Goal: Task Accomplishment & Management: Complete application form

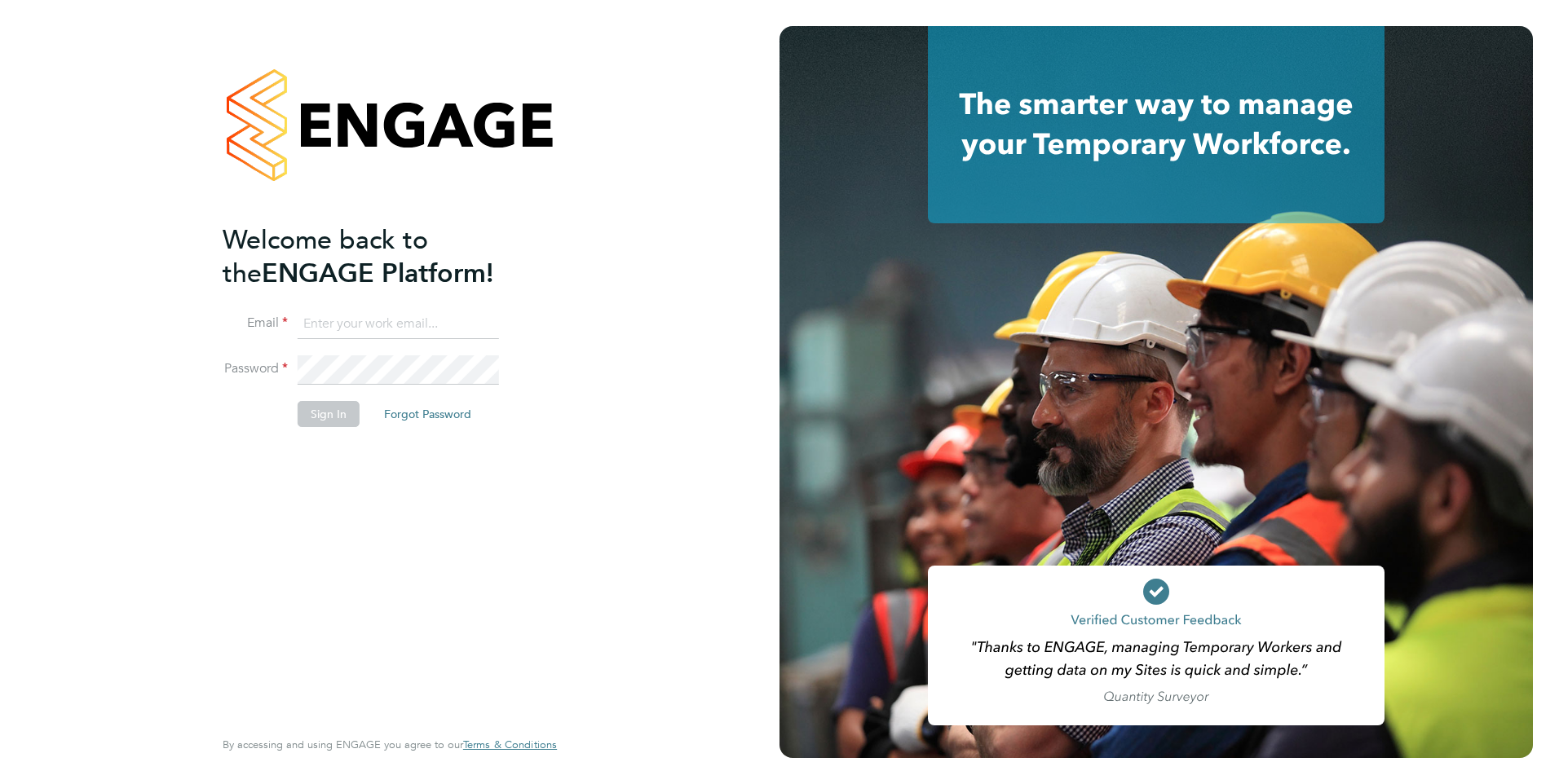
type input "eva@mmpconsultancy.co.uk"
click at [318, 410] on button "Sign In" at bounding box center [328, 414] width 62 height 26
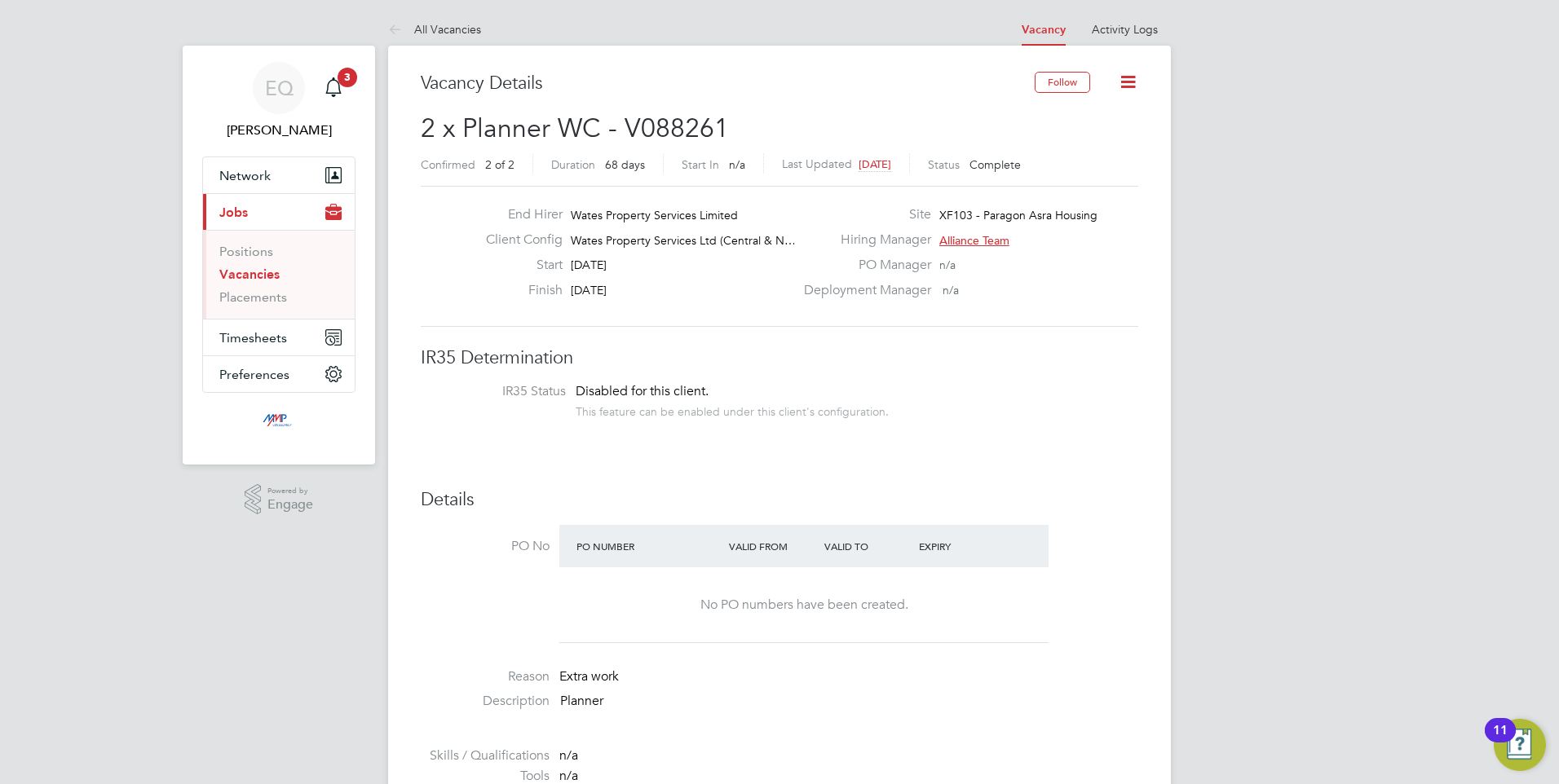
click at [270, 285] on li "Vacancies" at bounding box center [280, 277] width 122 height 23
click at [270, 273] on link "Vacancies" at bounding box center [249, 274] width 60 height 16
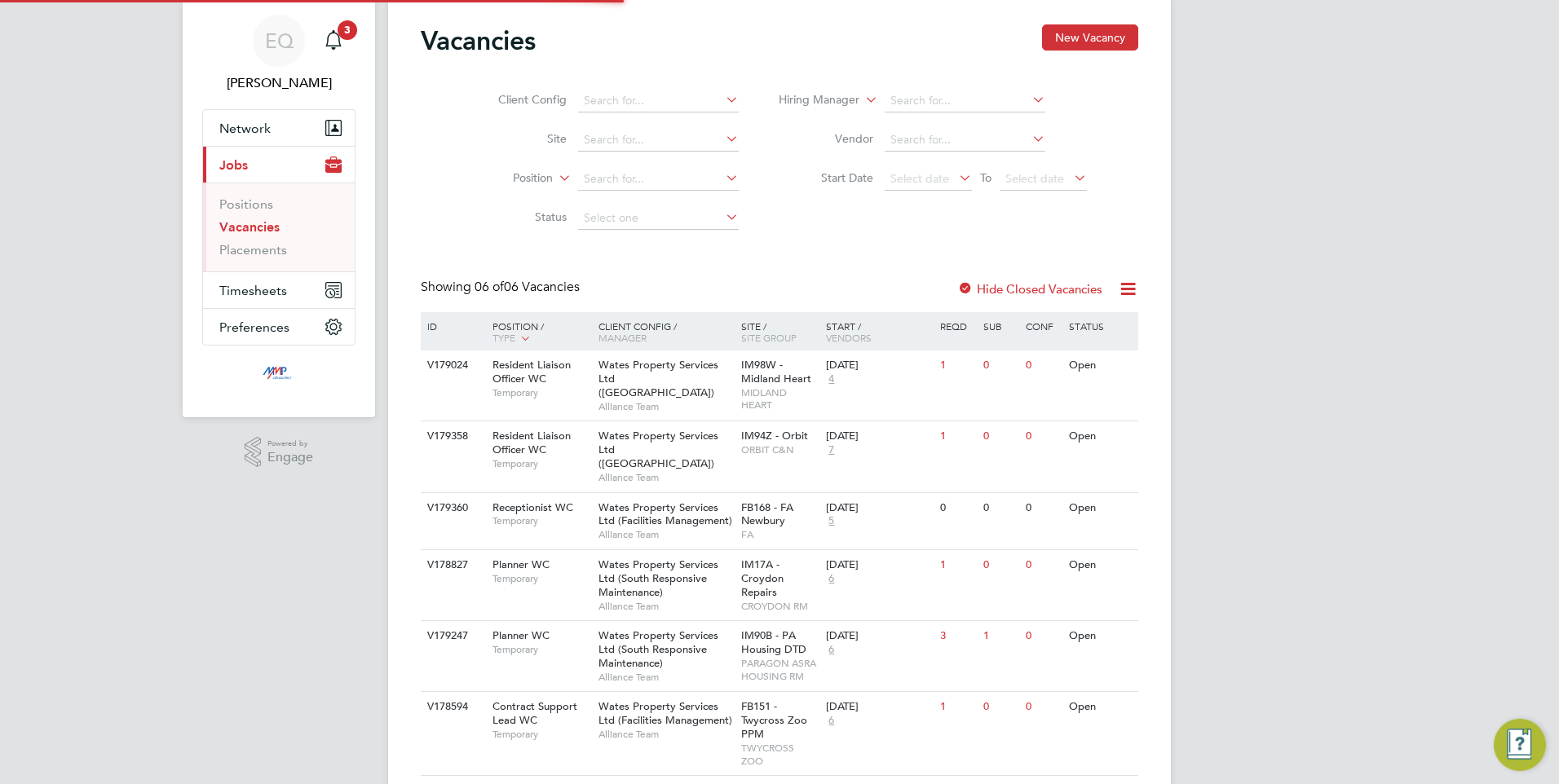
scroll to position [83, 0]
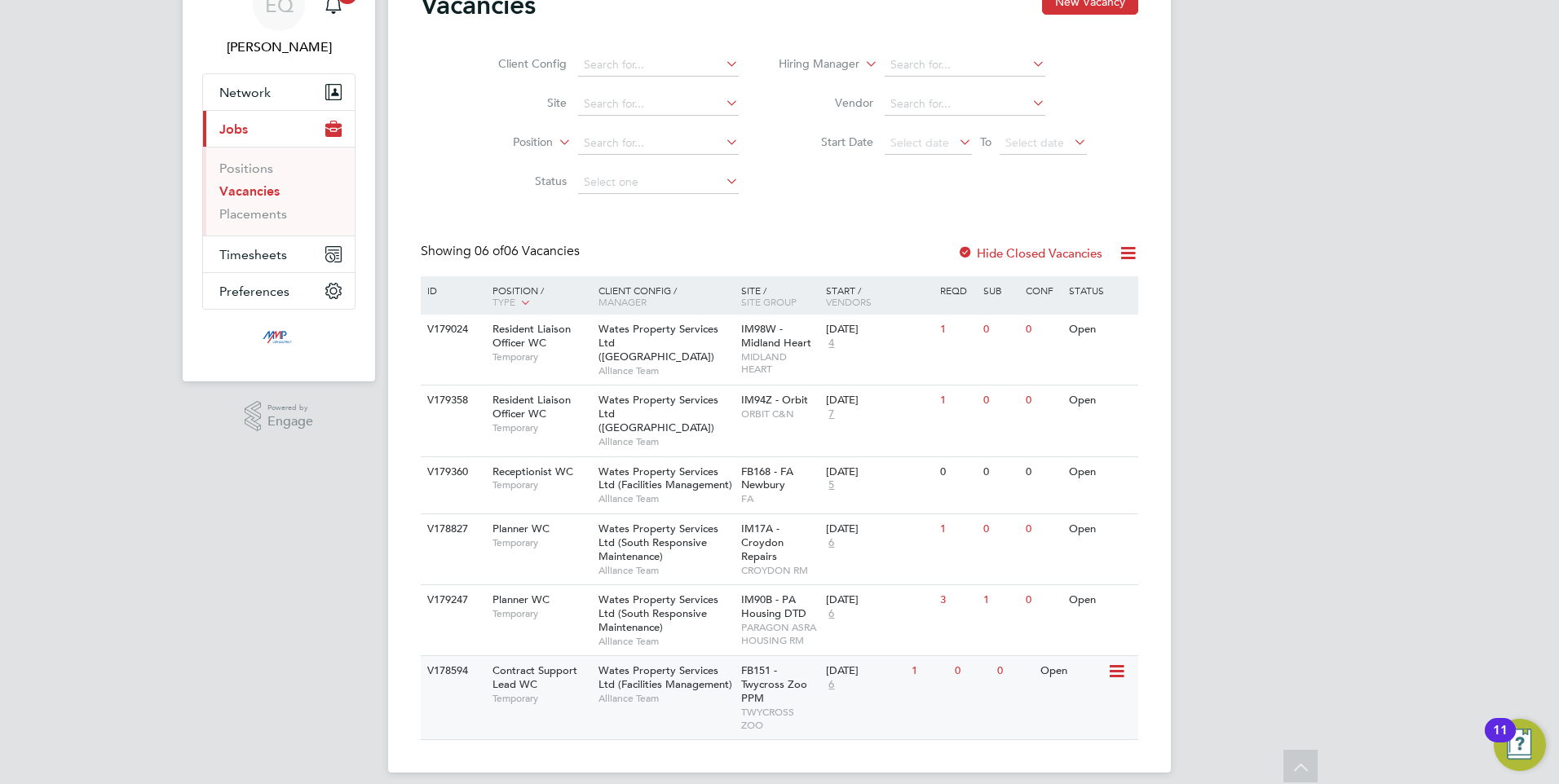
click at [567, 676] on div "Contract Support Lead WC Temporary" at bounding box center [536, 684] width 114 height 56
click at [527, 664] on span "Contract Support Lead WC" at bounding box center [535, 678] width 85 height 28
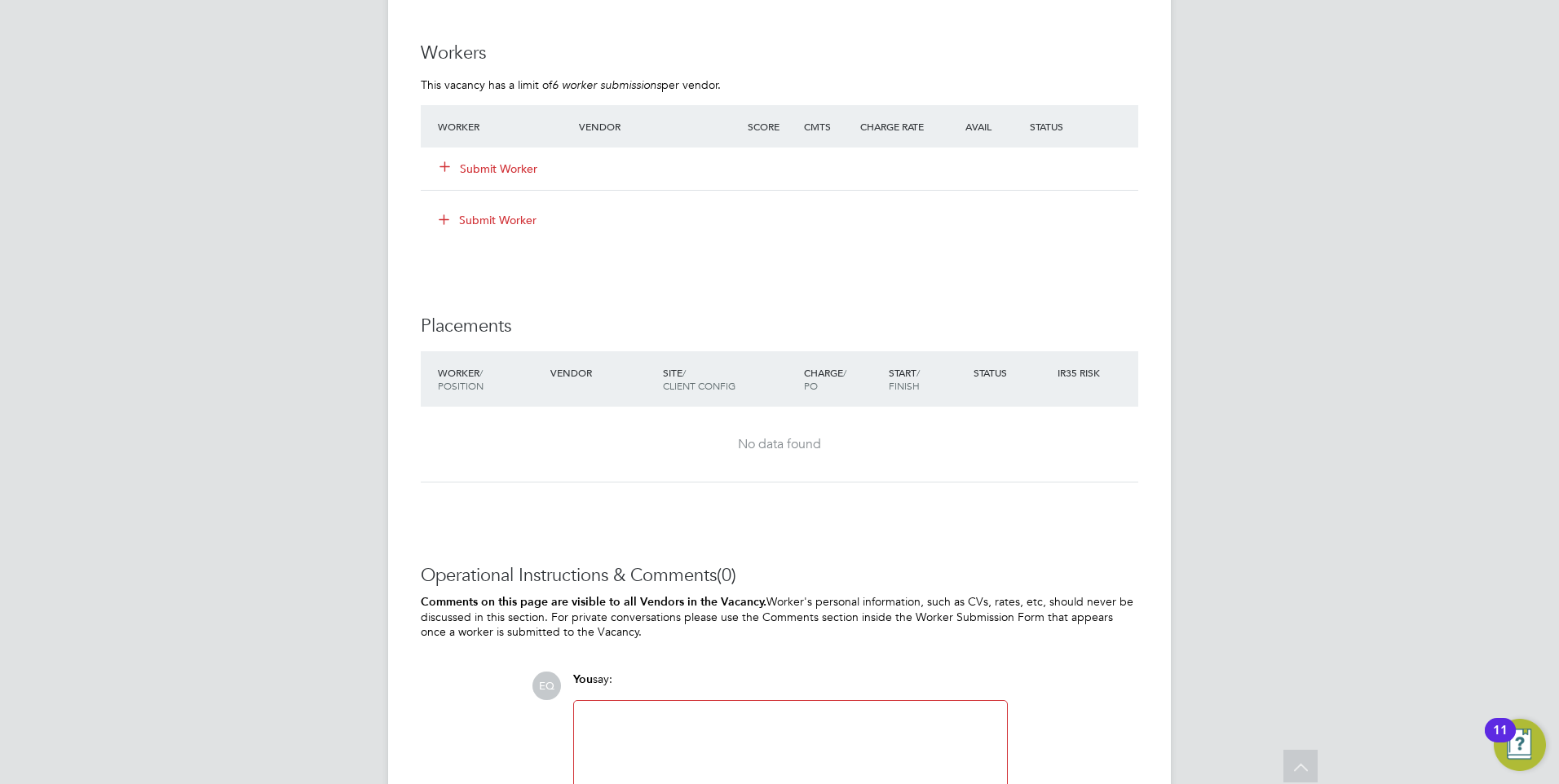
click at [486, 161] on button "Submit Worker" at bounding box center [489, 169] width 98 height 17
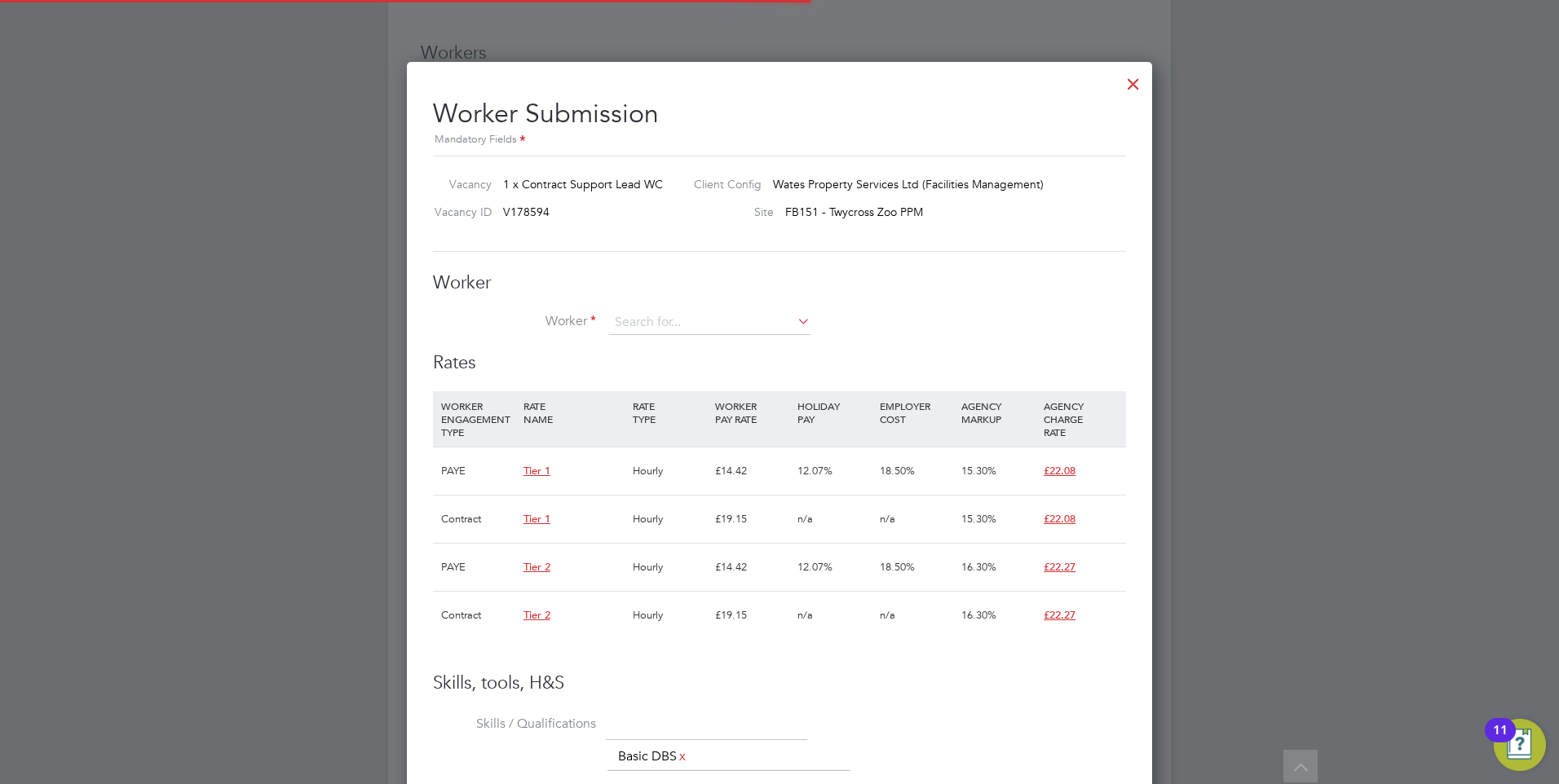
scroll to position [48, 111]
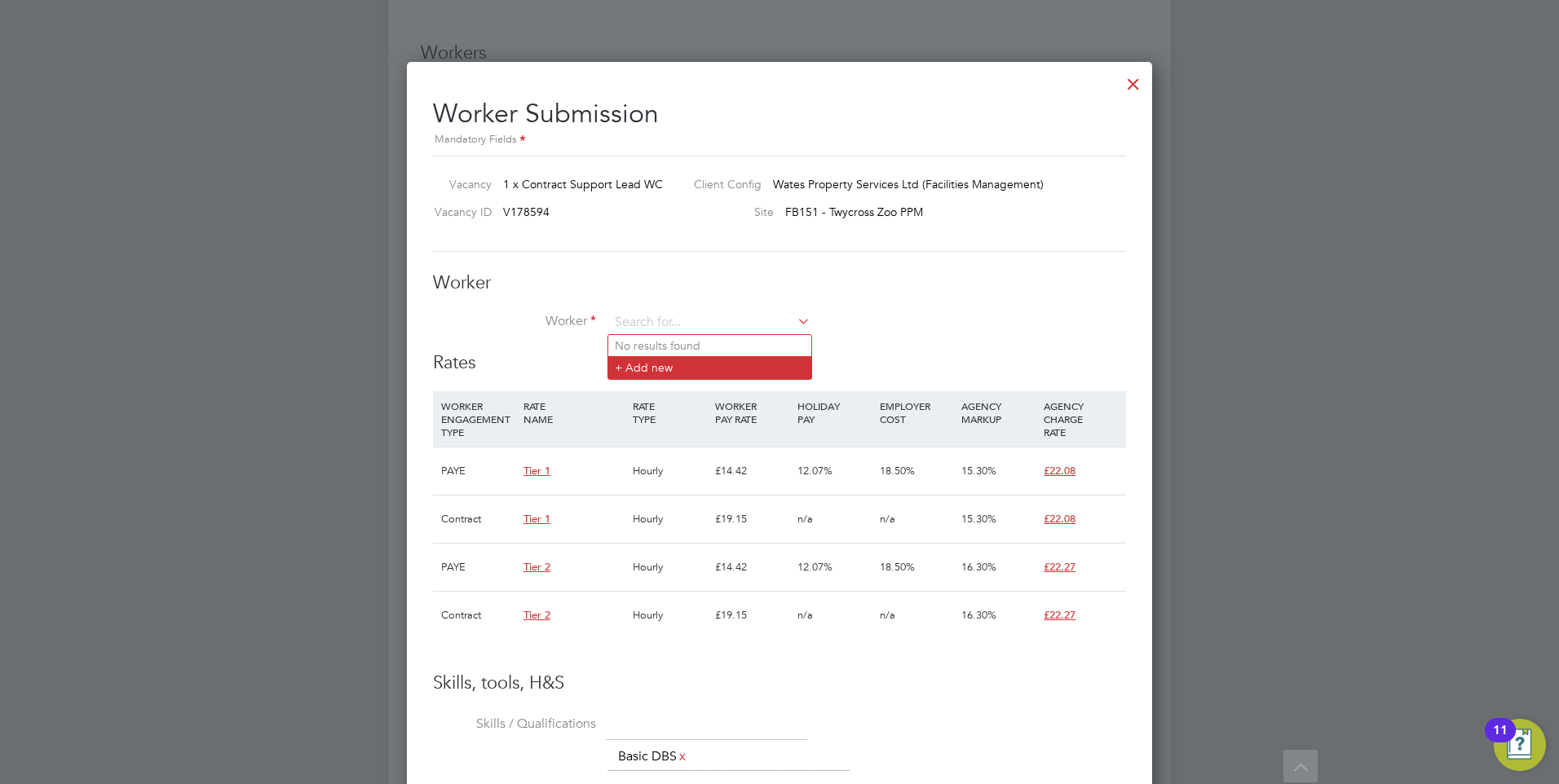
click at [652, 361] on li "+ Add new" at bounding box center [710, 367] width 203 height 22
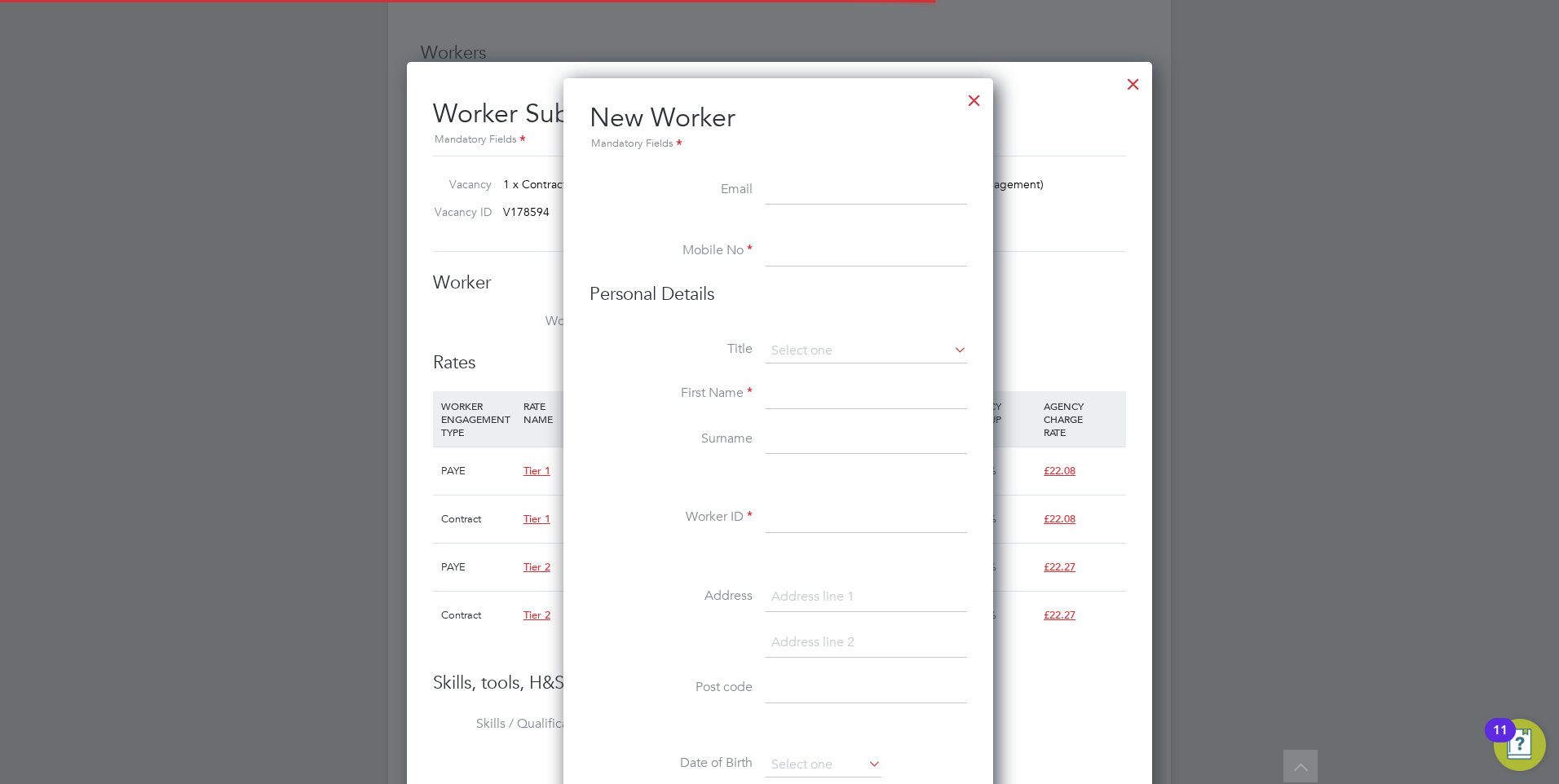
paste input "[EMAIL_ADDRESS][DOMAIN_NAME]"
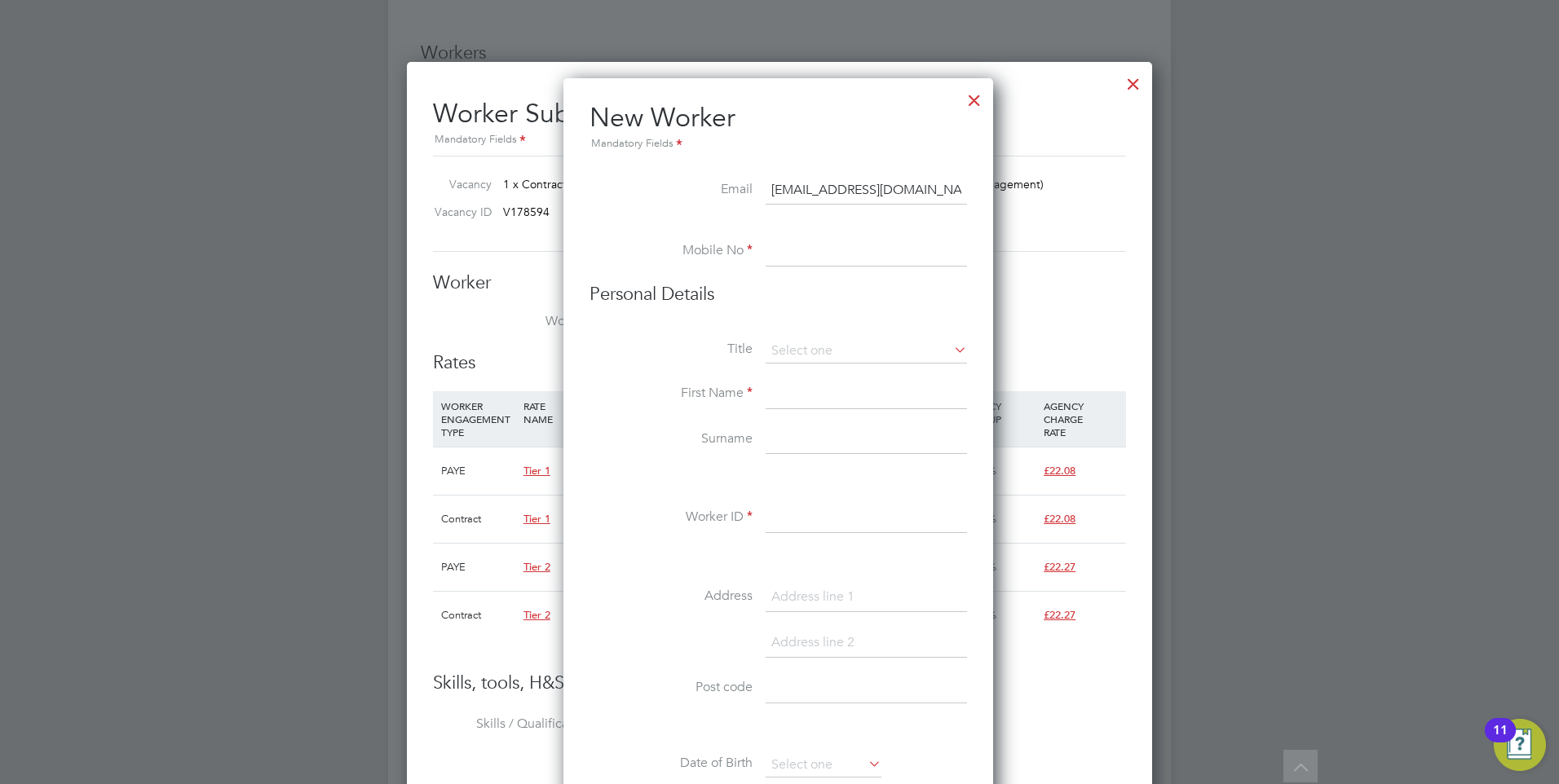
type input "[EMAIL_ADDRESS][DOMAIN_NAME]"
click at [809, 251] on input at bounding box center [866, 252] width 202 height 30
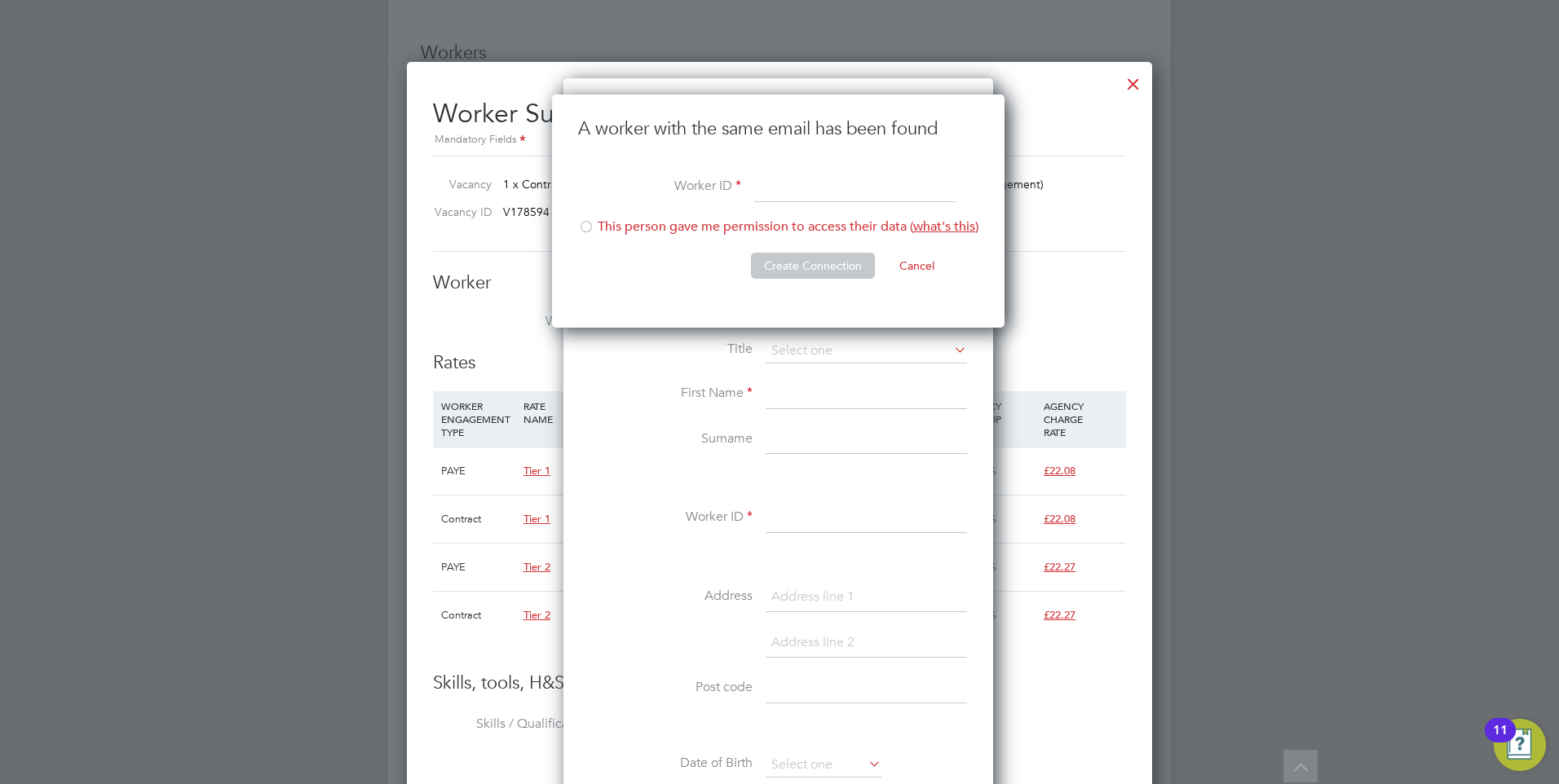
click at [779, 190] on input at bounding box center [855, 189] width 202 height 30
type input "Eisha Atkin"
drag, startPoint x: 623, startPoint y: 196, endPoint x: 608, endPoint y: 213, distance: 22.7
click at [620, 202] on li "Worker ID Eisha Atkin" at bounding box center [778, 196] width 400 height 45
click at [606, 217] on li "Worker ID Eisha Atkin" at bounding box center [778, 196] width 400 height 45
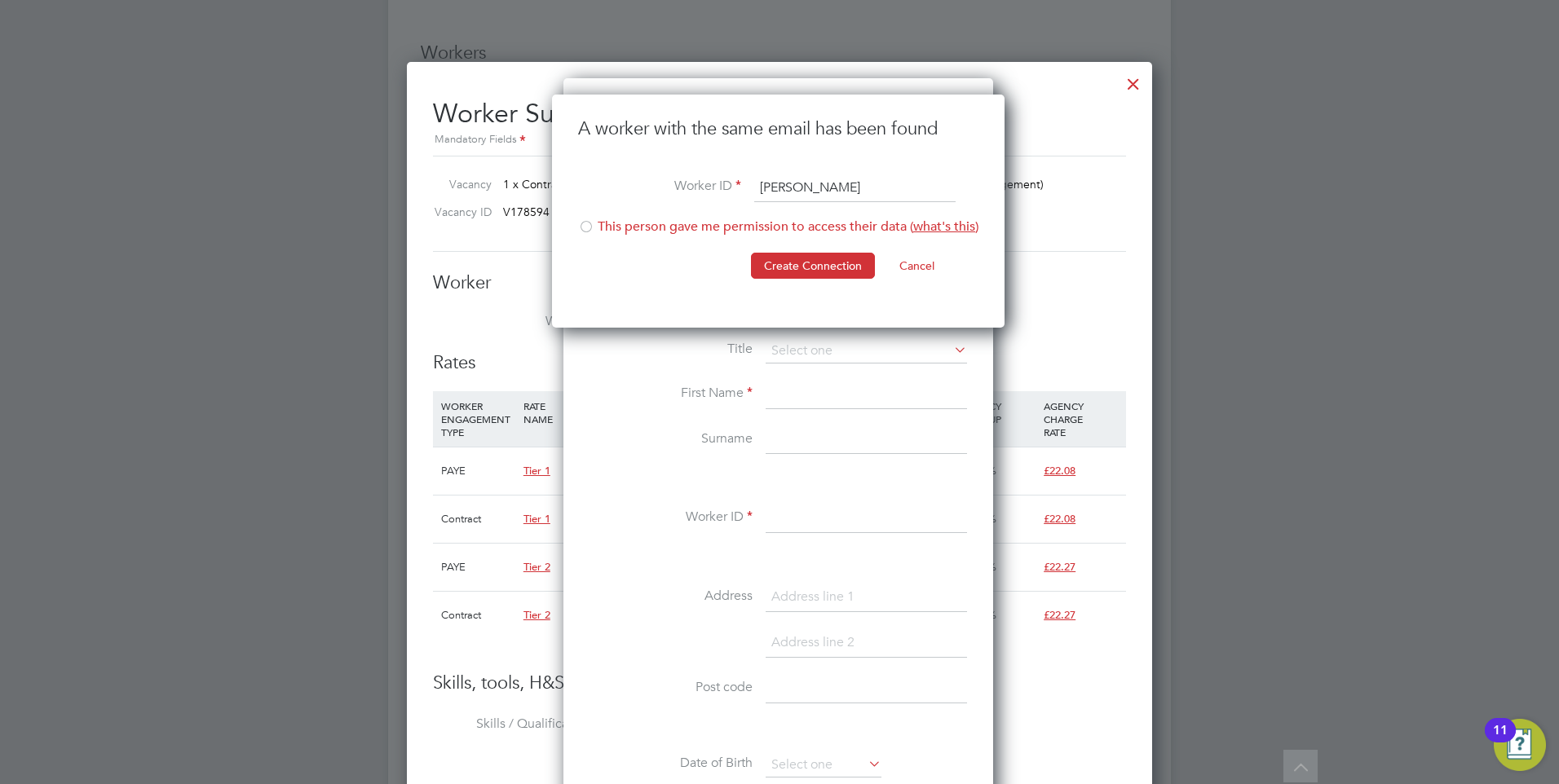
click at [608, 219] on li "This person gave me permission to access their data ( what's this )" at bounding box center [778, 235] width 400 height 33
click at [819, 269] on button "Create Connection" at bounding box center [813, 265] width 124 height 26
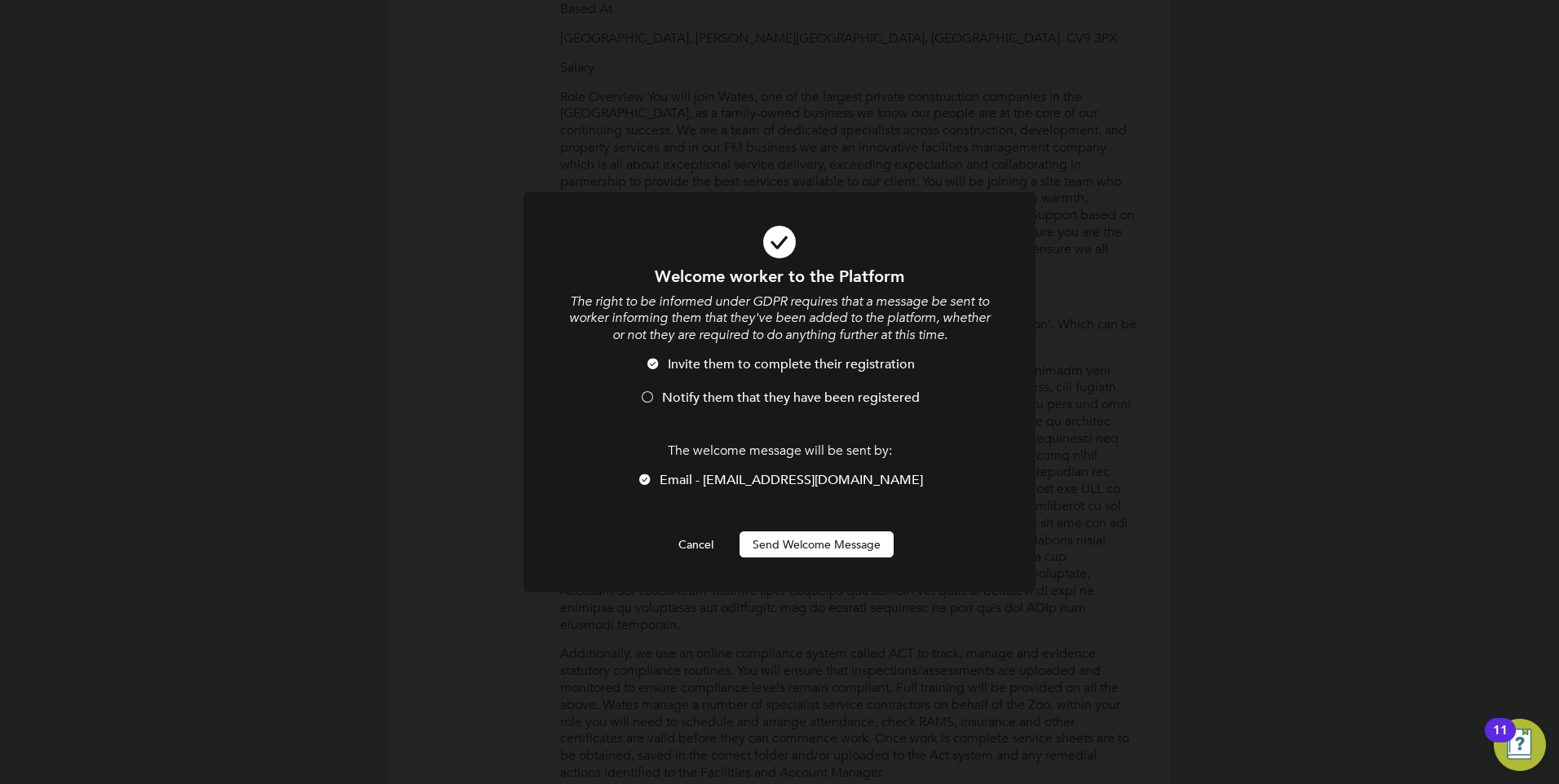
click at [693, 403] on span "Notify them that they have been registered" at bounding box center [791, 398] width 258 height 17
click at [857, 543] on button "Send Welcome Message" at bounding box center [816, 545] width 154 height 26
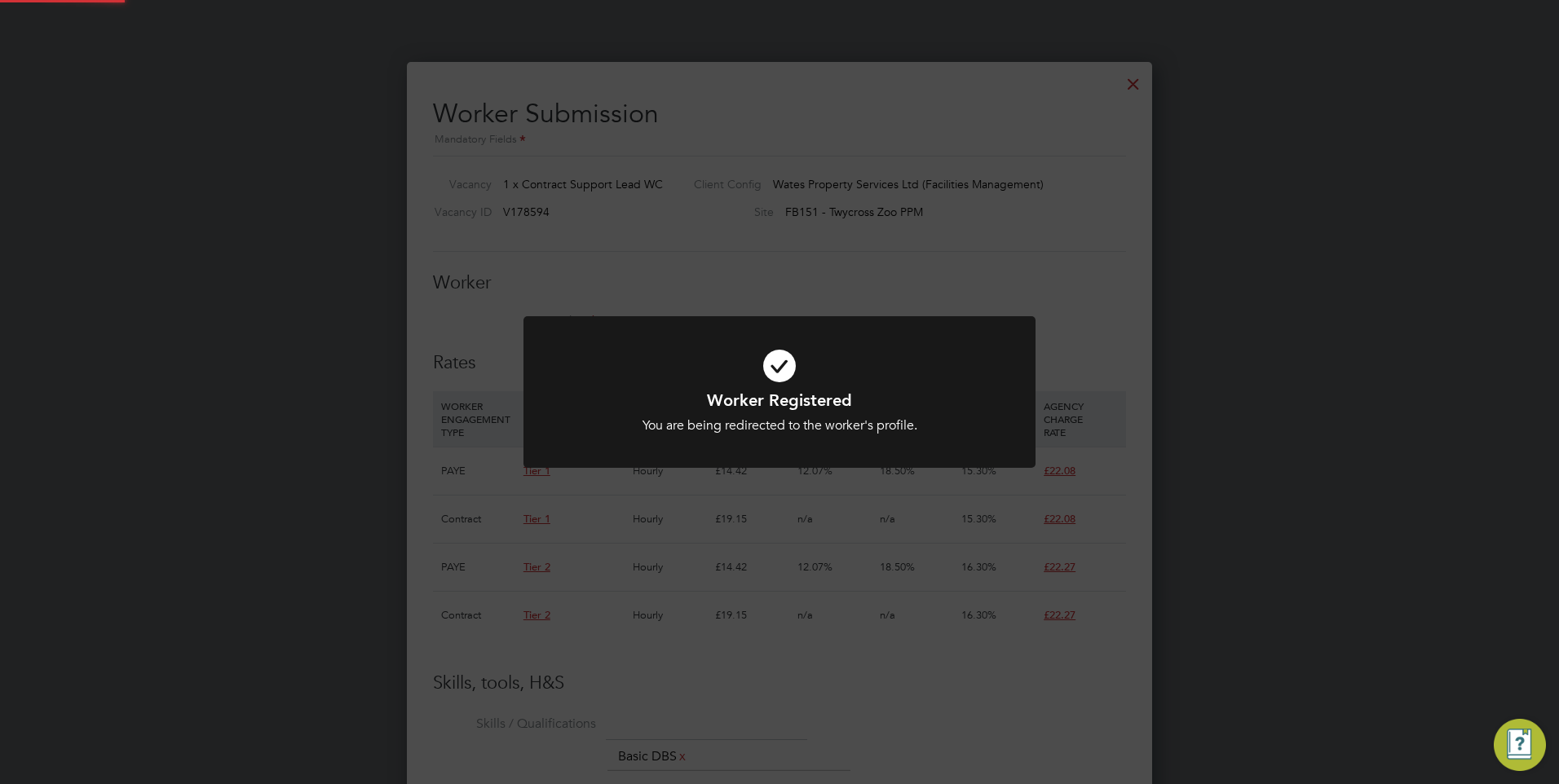
click at [717, 304] on div "Worker Registered You are being redirected to the worker's profile. Cancel Okay" at bounding box center [780, 392] width 1559 height 784
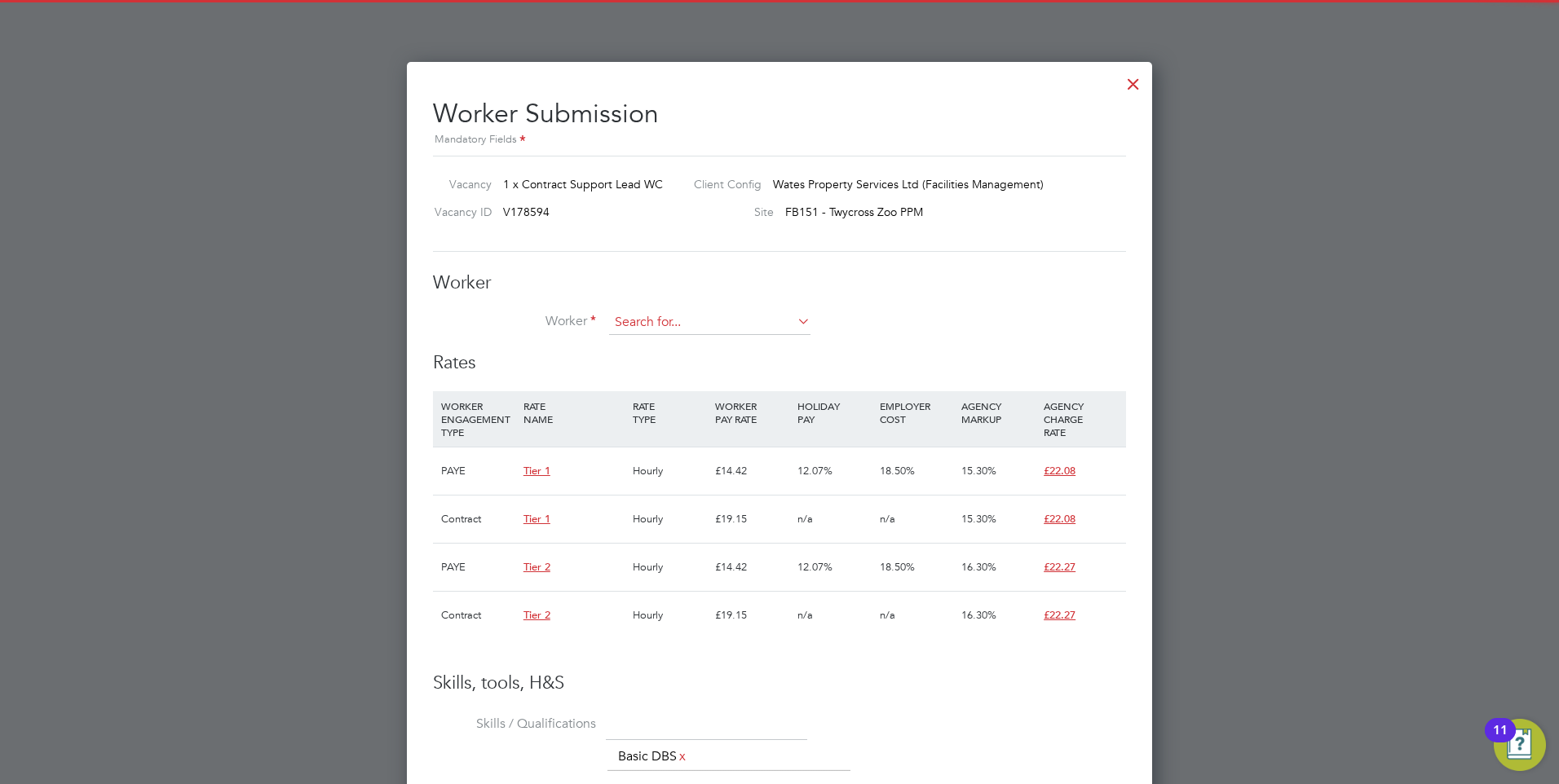
click at [688, 321] on input at bounding box center [710, 323] width 202 height 24
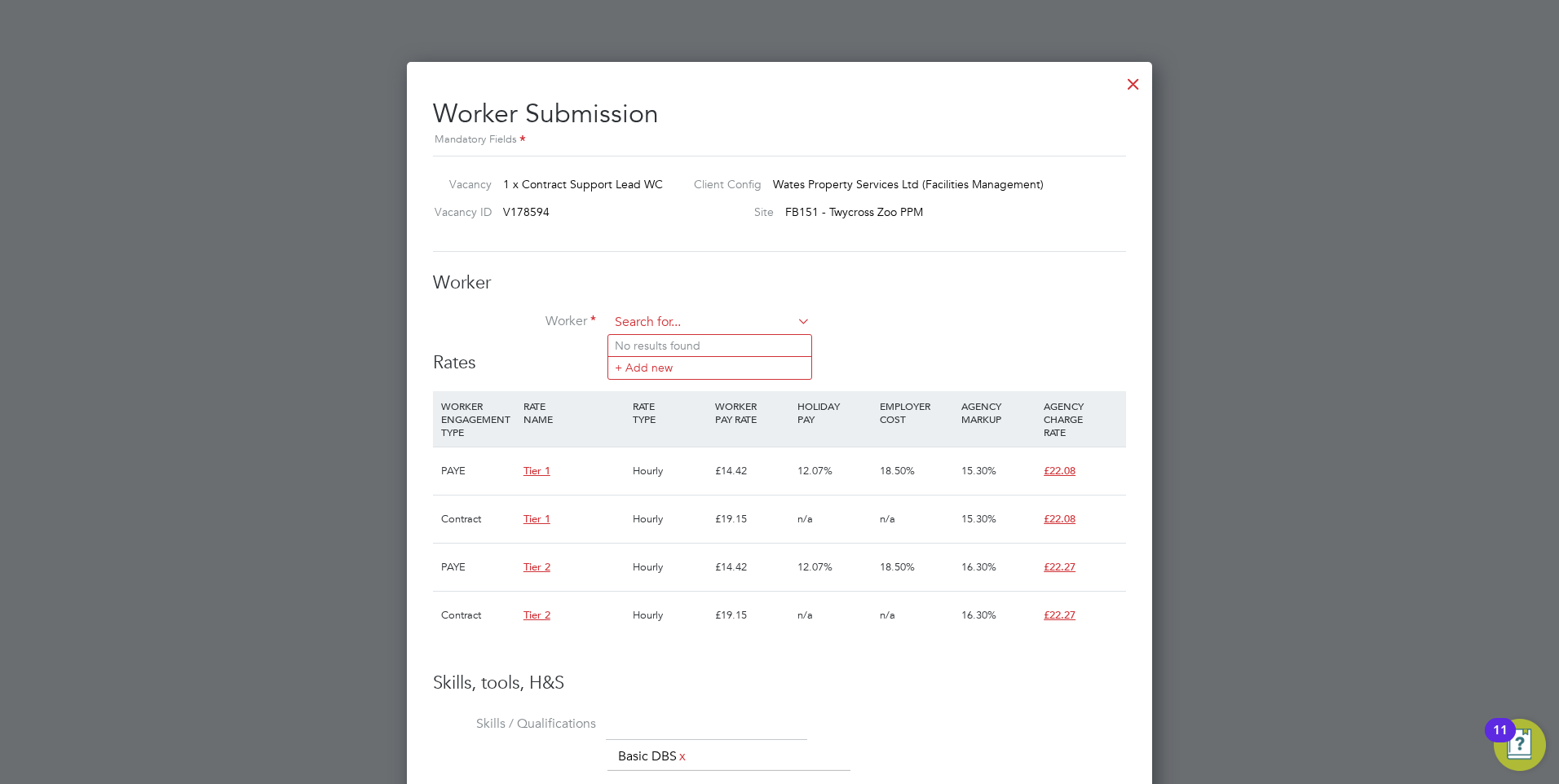
paste input "[EMAIL_ADDRESS][DOMAIN_NAME]"
click at [670, 344] on li "[PERSON_NAME] ([PERSON_NAME])" at bounding box center [713, 345] width 210 height 21
type input "[PERSON_NAME] ([PERSON_NAME])"
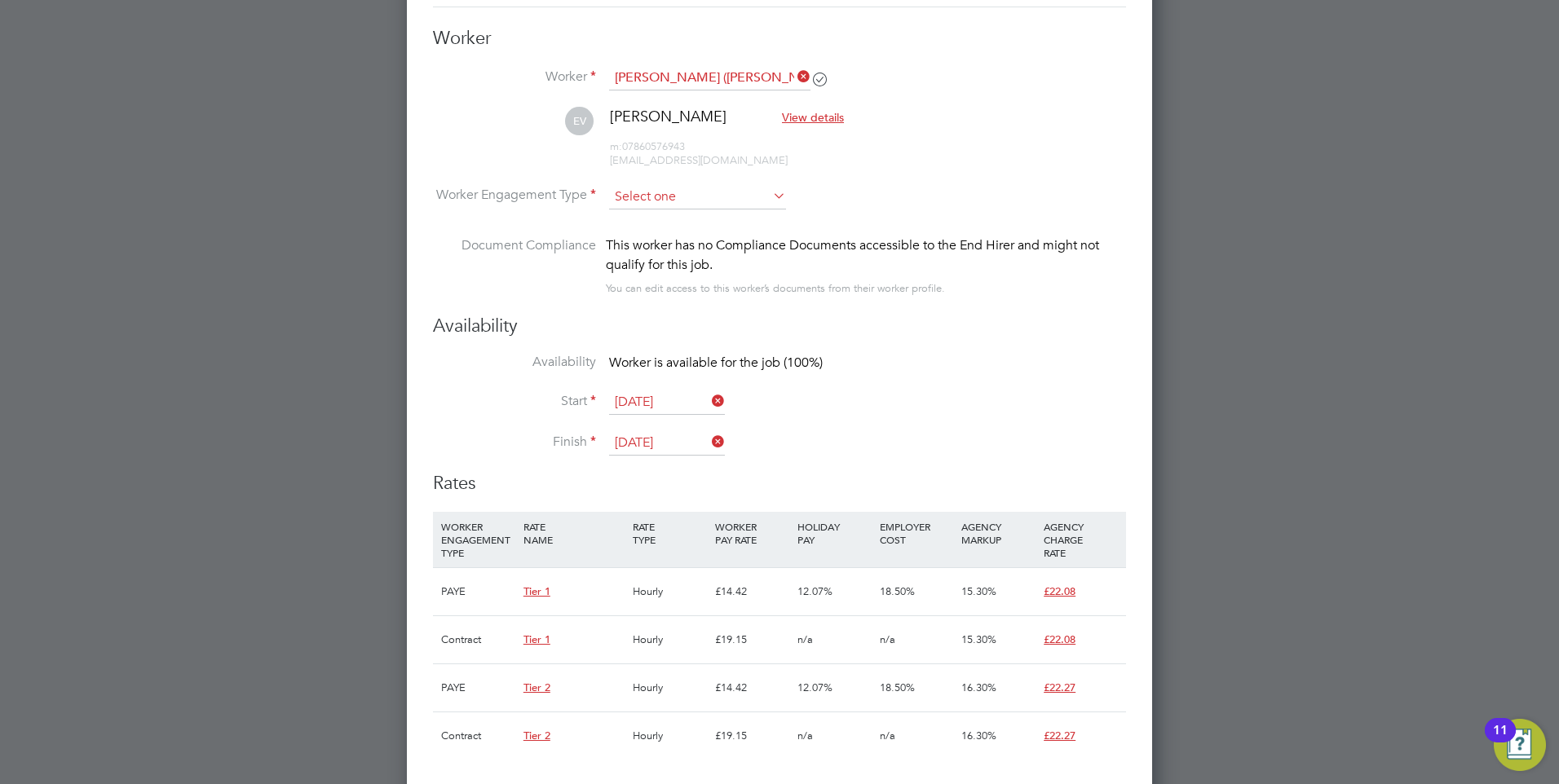
click at [679, 185] on input at bounding box center [697, 197] width 177 height 24
drag, startPoint x: 667, startPoint y: 210, endPoint x: 821, endPoint y: 304, distance: 180.4
click at [667, 211] on li "Contract" at bounding box center [697, 219] width 178 height 21
type input "Contract"
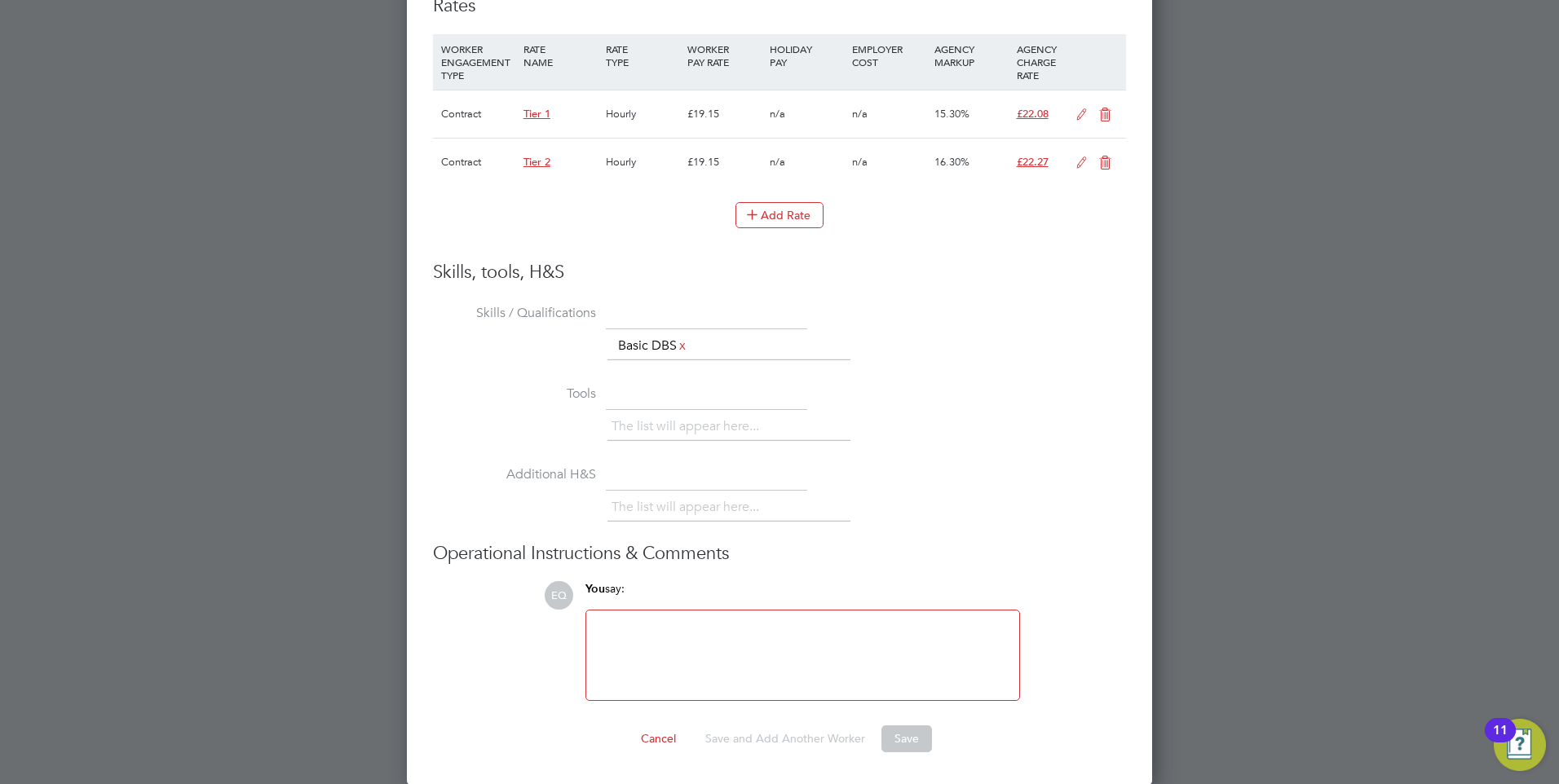
click at [1101, 112] on icon at bounding box center [1105, 115] width 20 height 13
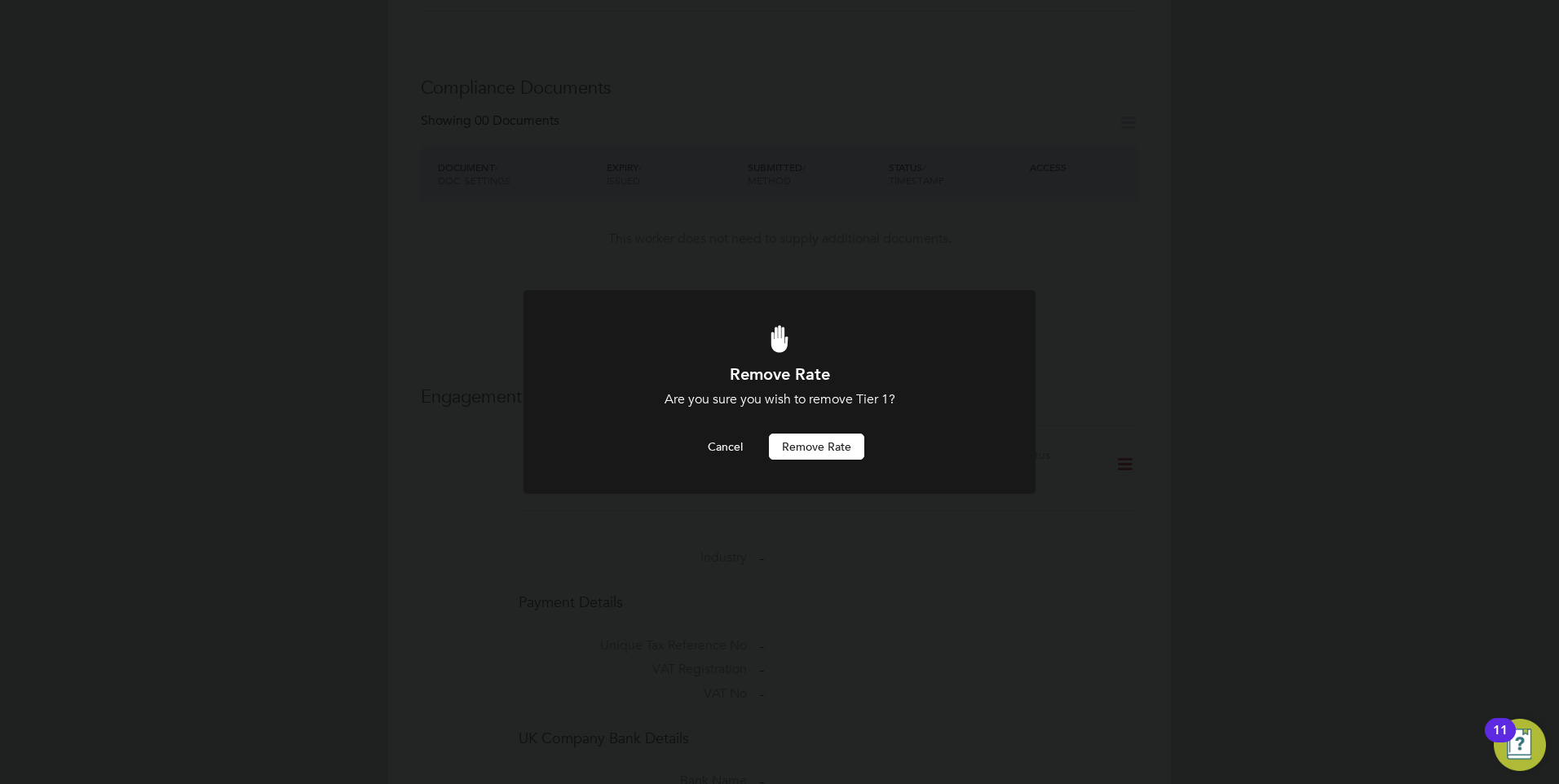
click at [815, 453] on button "Remove rate" at bounding box center [816, 447] width 95 height 26
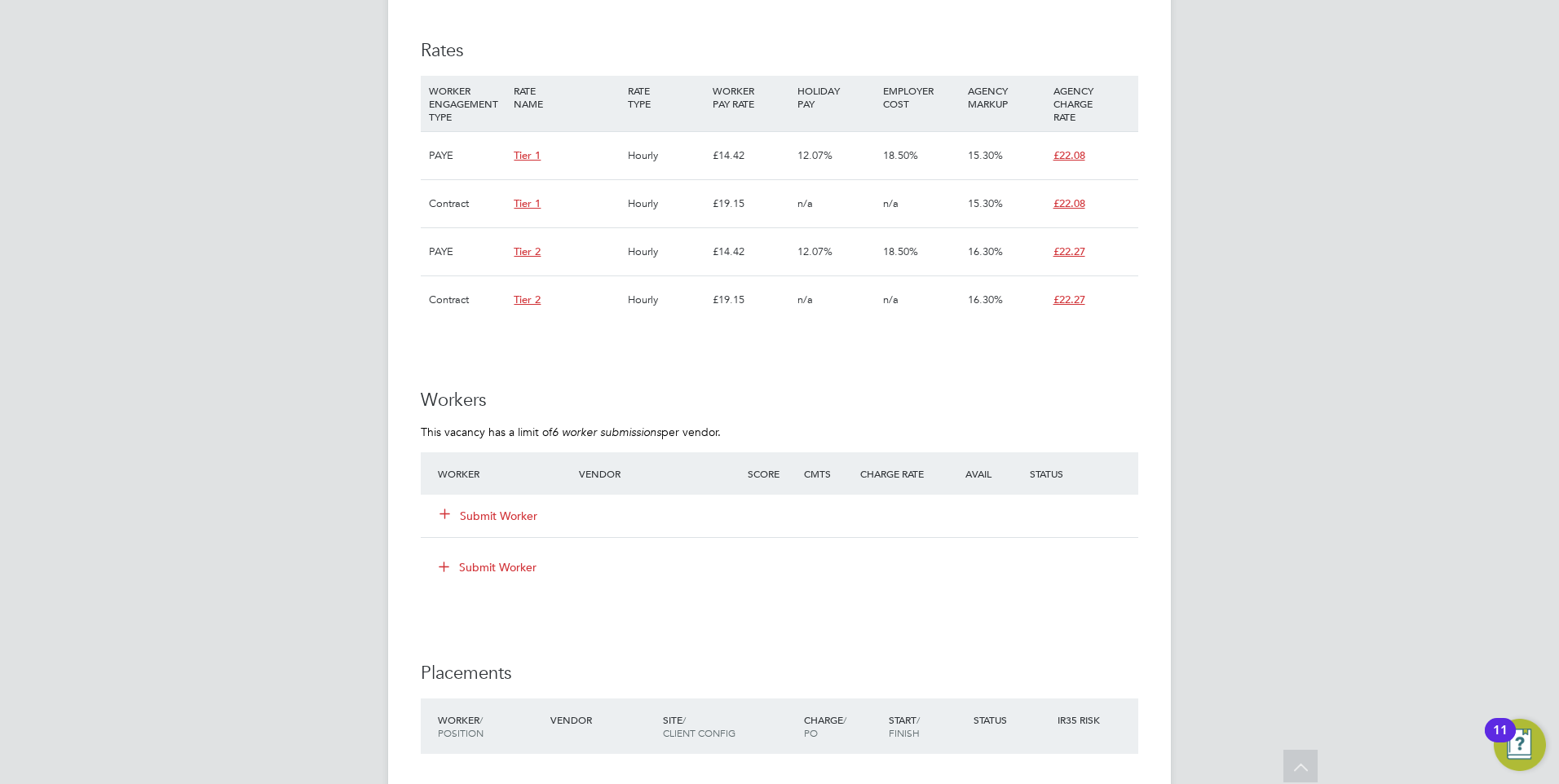
click at [476, 509] on div "Submit Worker" at bounding box center [518, 516] width 169 height 30
click at [487, 508] on button "Submit Worker" at bounding box center [489, 516] width 98 height 17
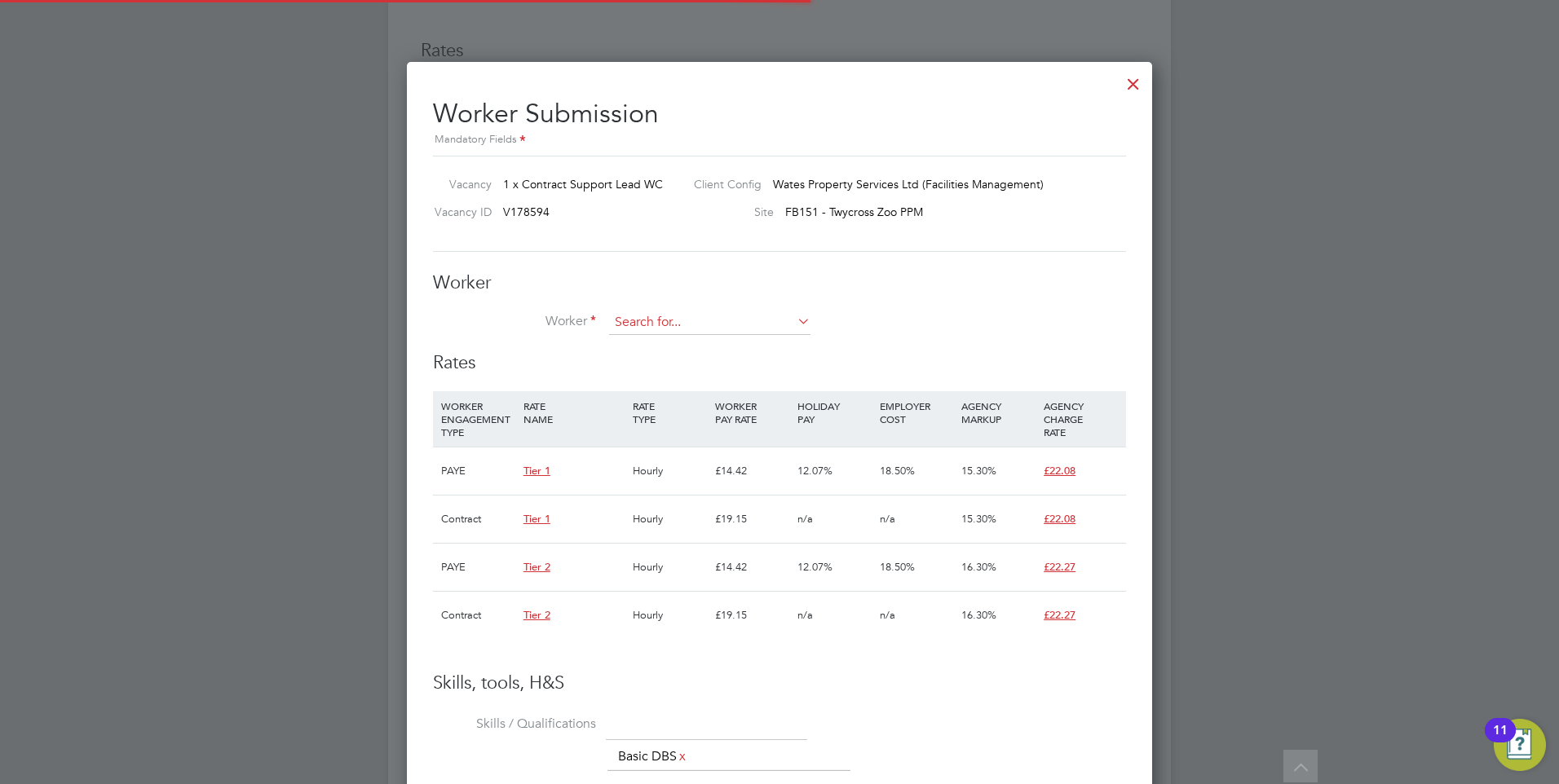
scroll to position [48, 111]
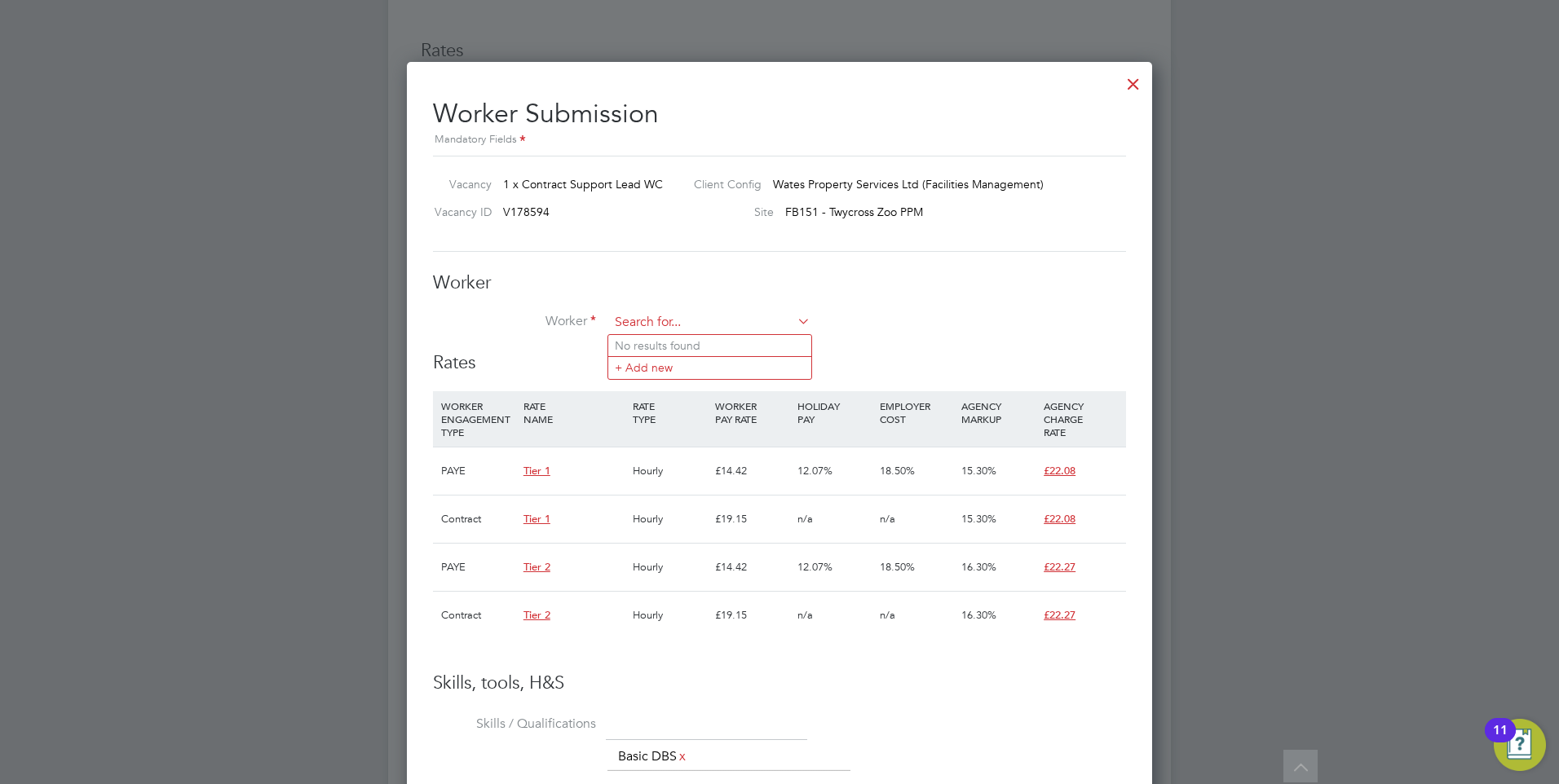
paste input "[EMAIL_ADDRESS][DOMAIN_NAME]"
click at [657, 348] on li "[PERSON_NAME] ([PERSON_NAME])" at bounding box center [713, 345] width 210 height 21
type input "[PERSON_NAME] ([PERSON_NAME])"
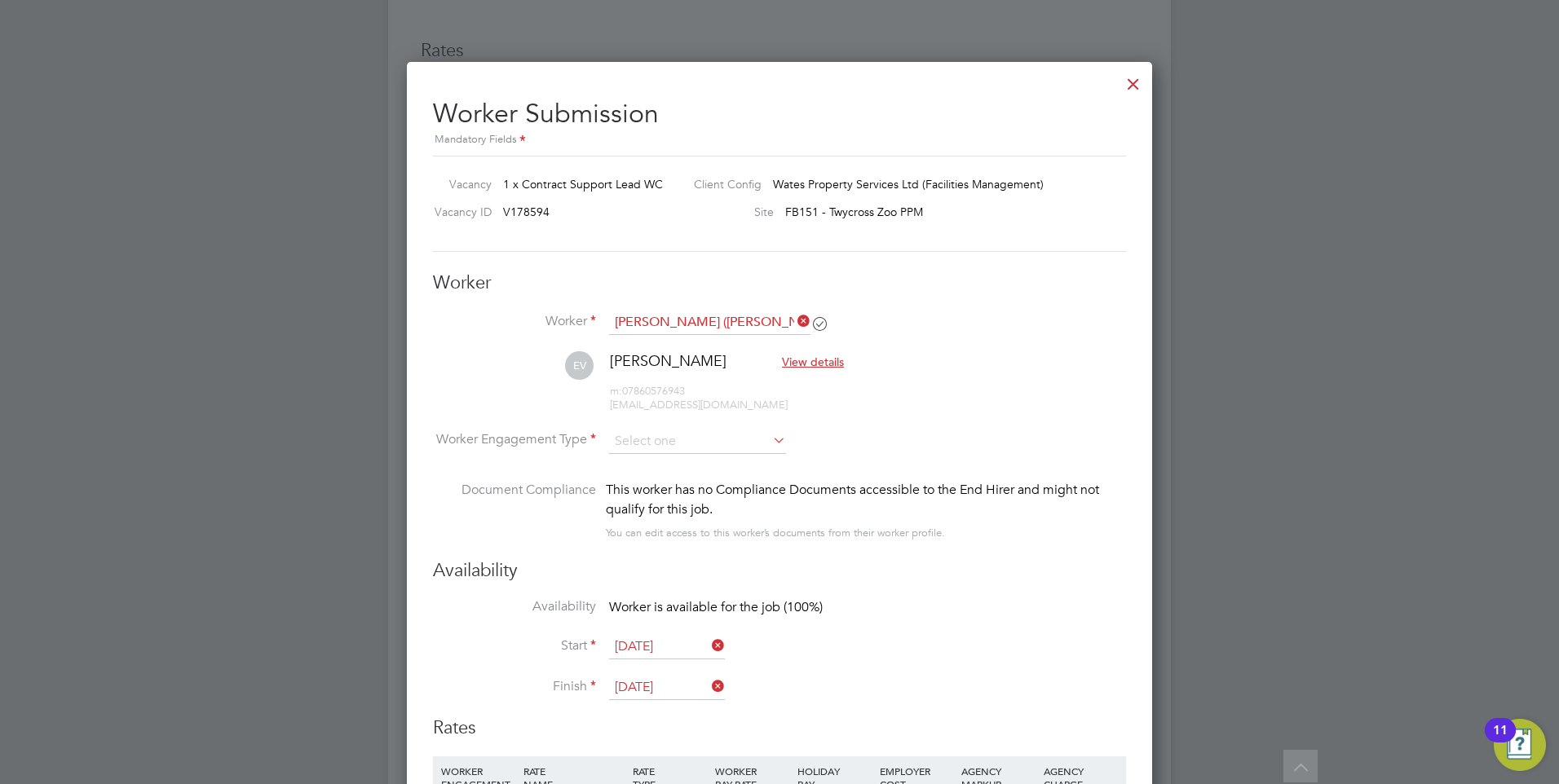
click at [656, 418] on li "EV [PERSON_NAME] View details m: 07860576943 [EMAIL_ADDRESS][DOMAIN_NAME]" at bounding box center [779, 390] width 693 height 78
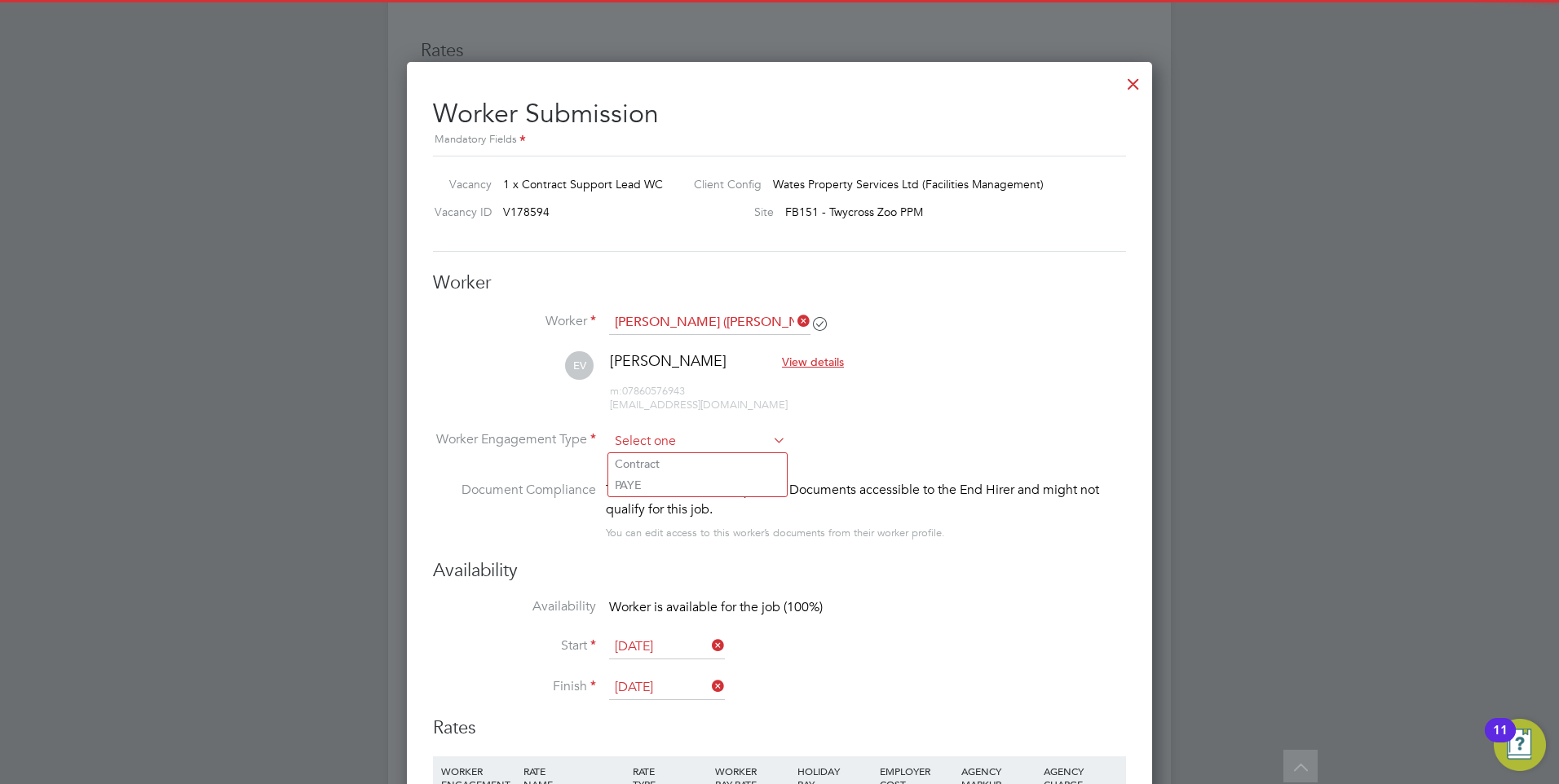
click at [644, 443] on input at bounding box center [697, 442] width 177 height 24
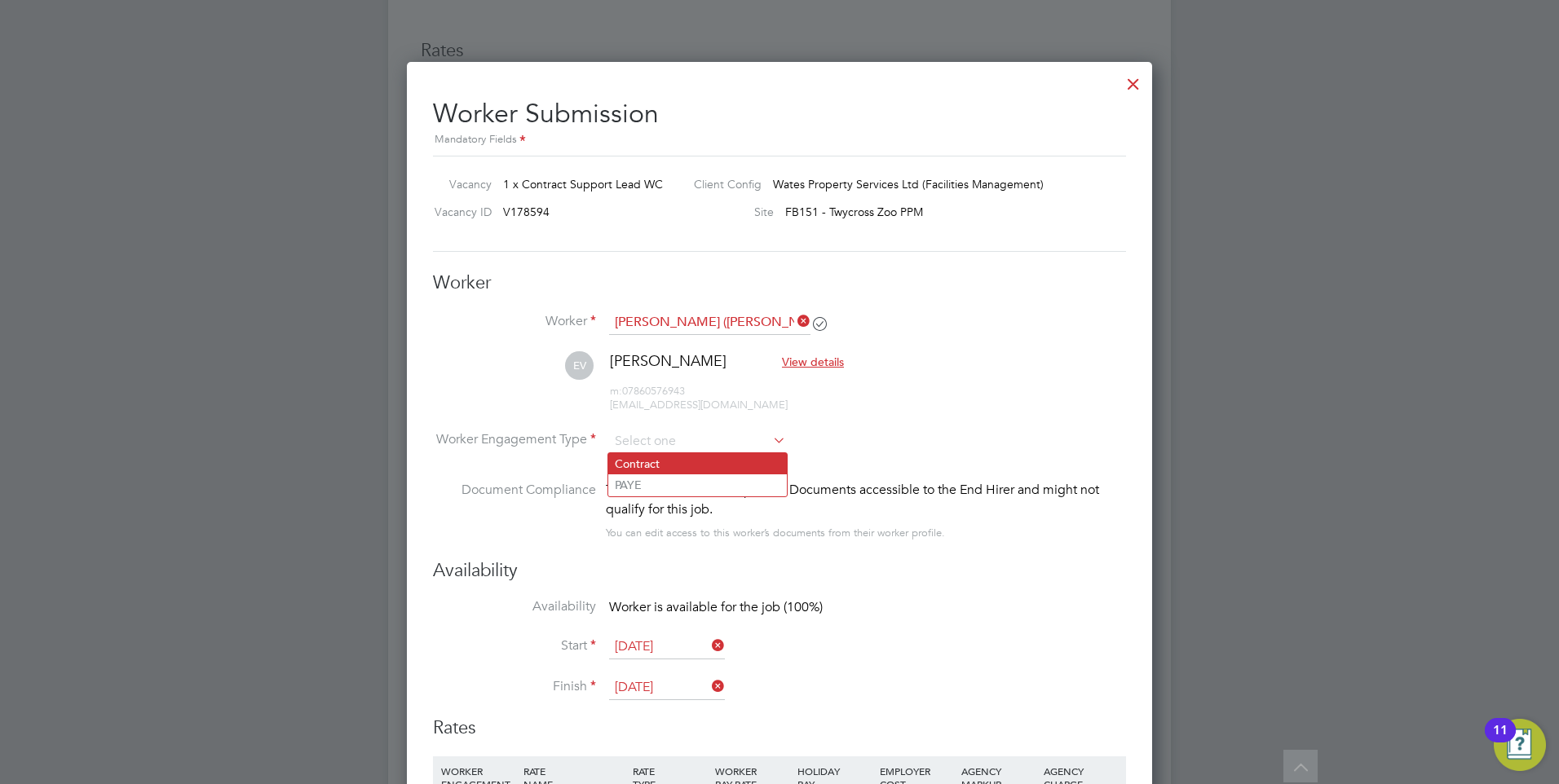
click at [644, 454] on li "Contract" at bounding box center [697, 463] width 178 height 21
type input "Contract"
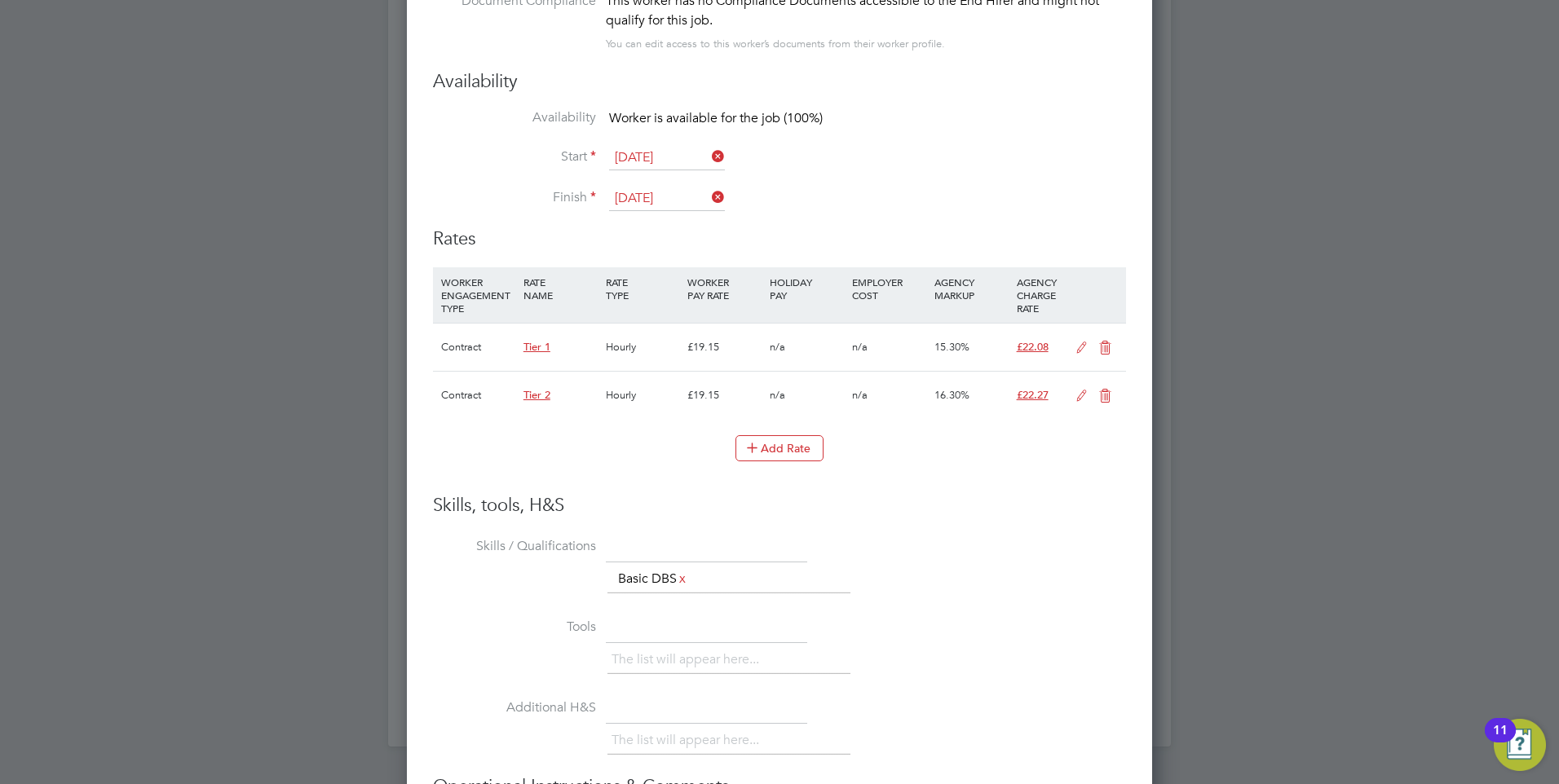
click at [1107, 348] on icon at bounding box center [1105, 348] width 20 height 13
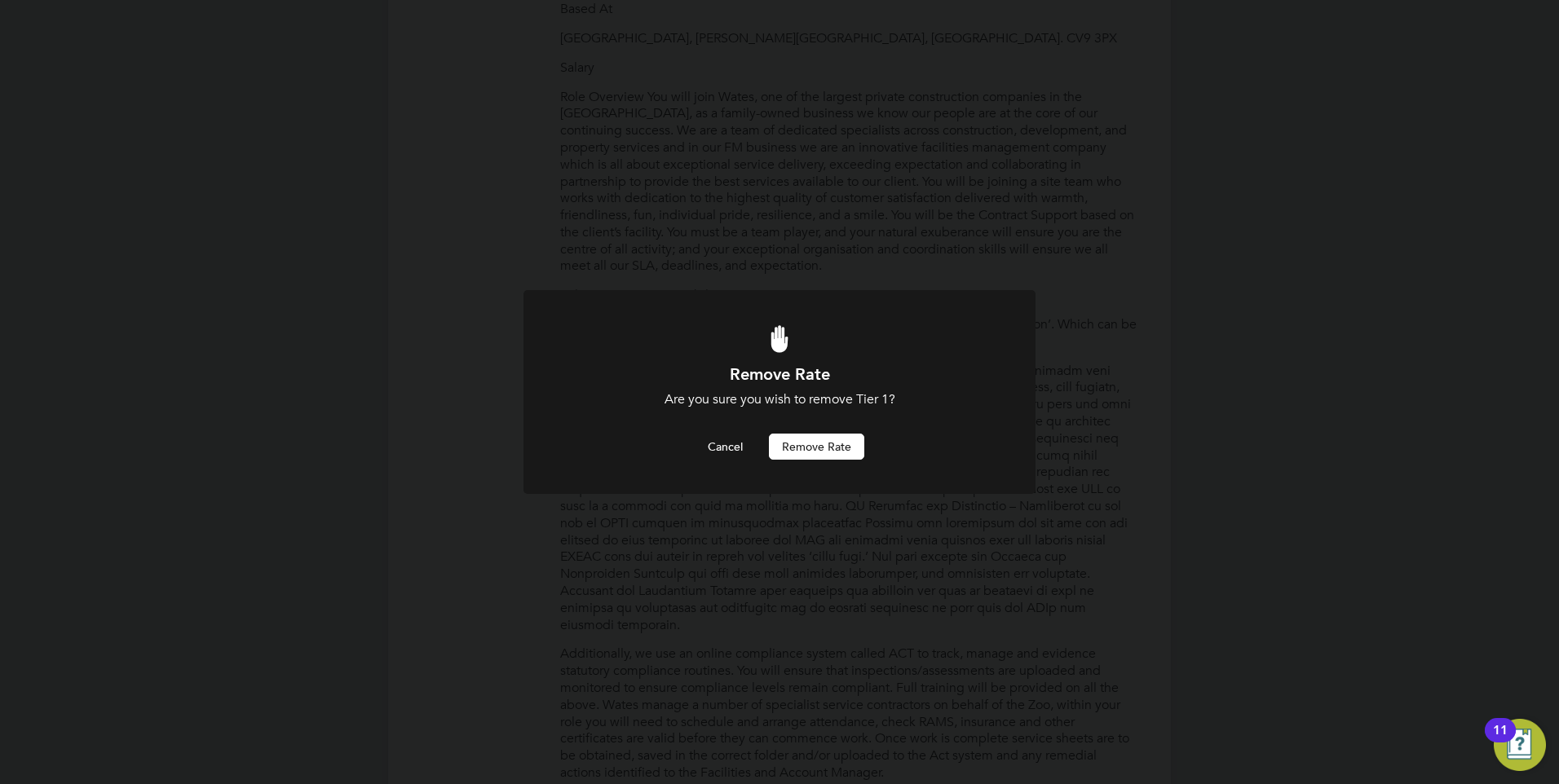
click at [823, 444] on button "Remove rate" at bounding box center [816, 447] width 95 height 26
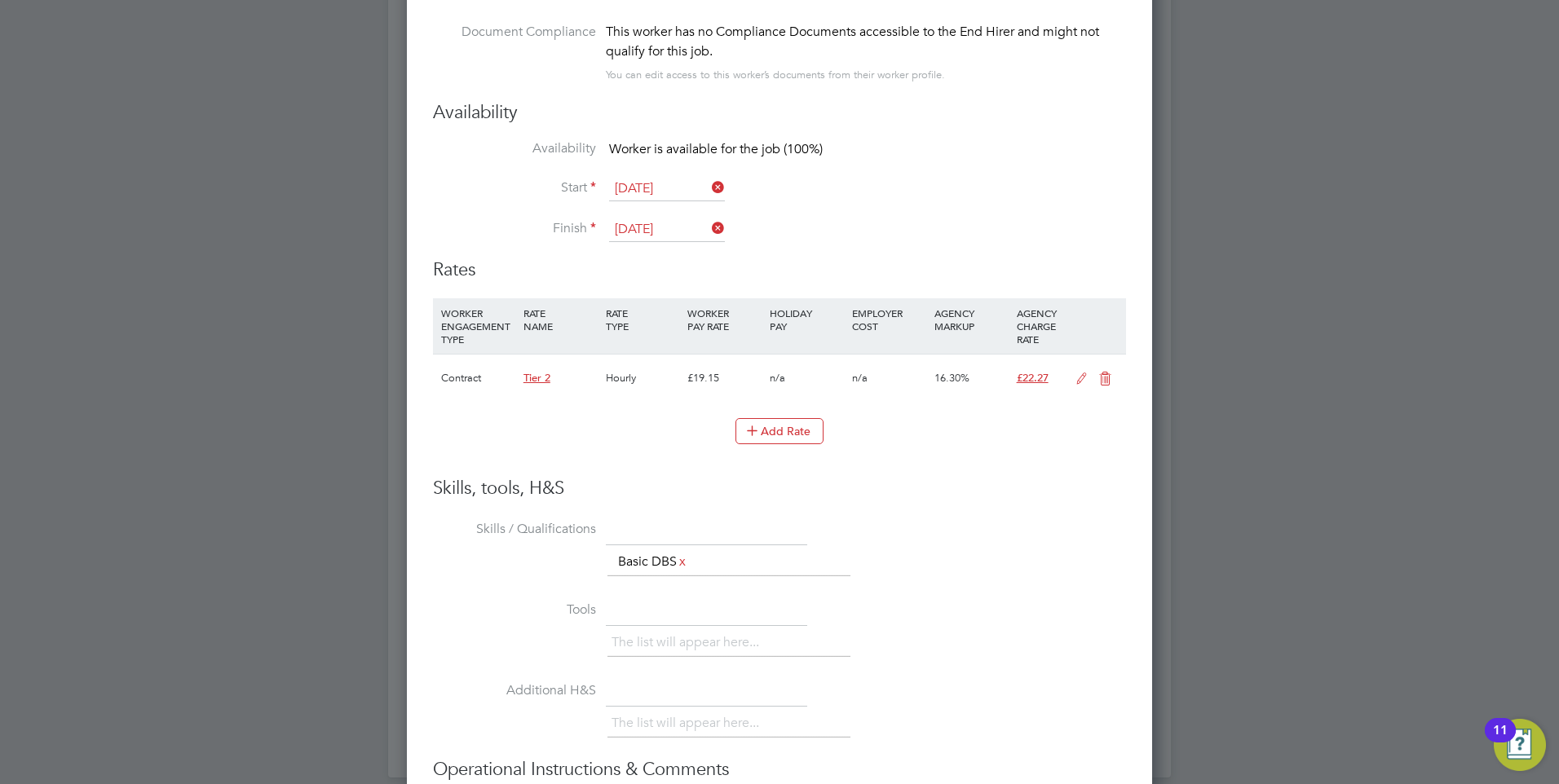
click at [1072, 380] on icon at bounding box center [1081, 379] width 20 height 13
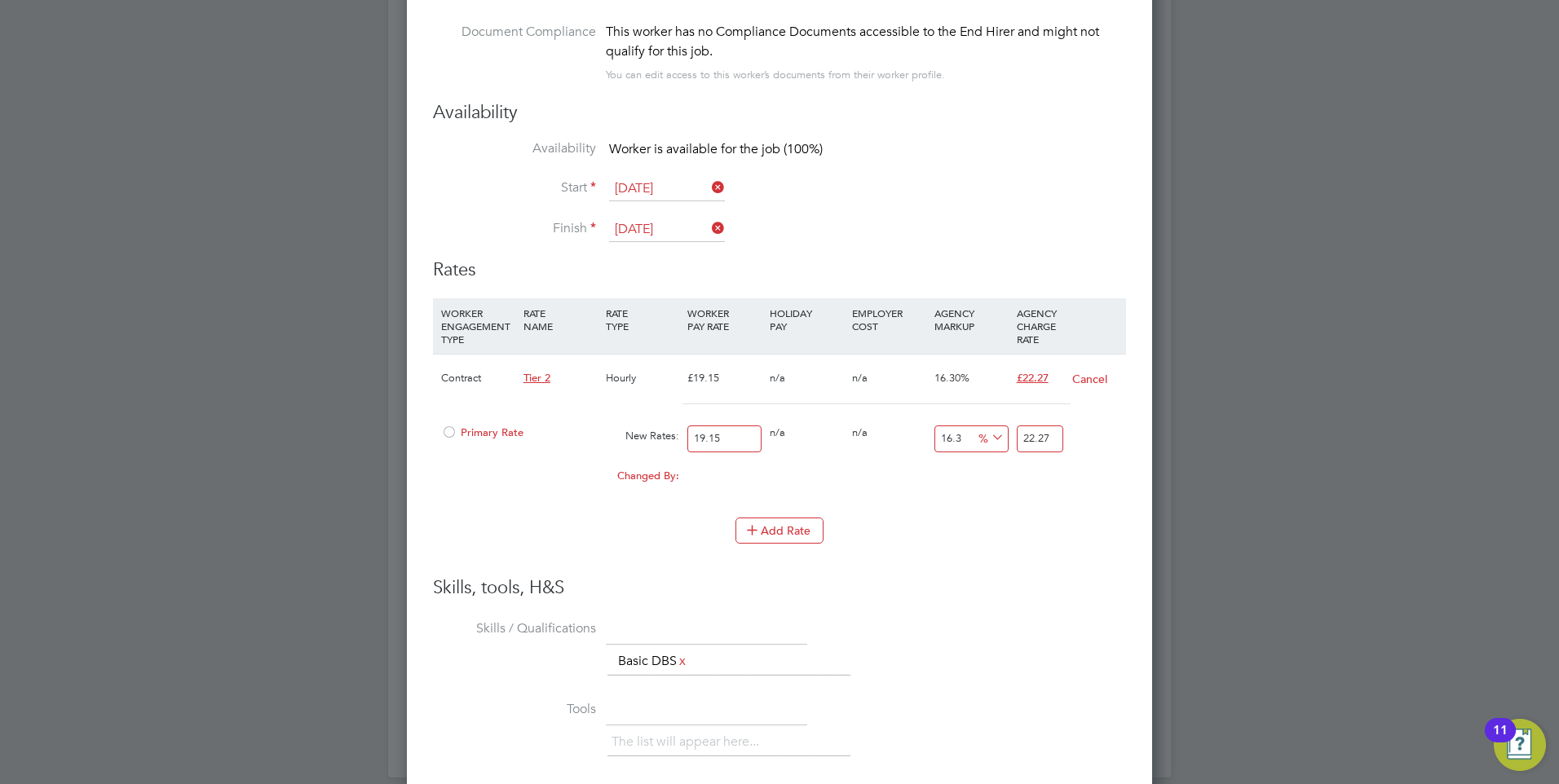
click at [457, 431] on div at bounding box center [449, 436] width 17 height 12
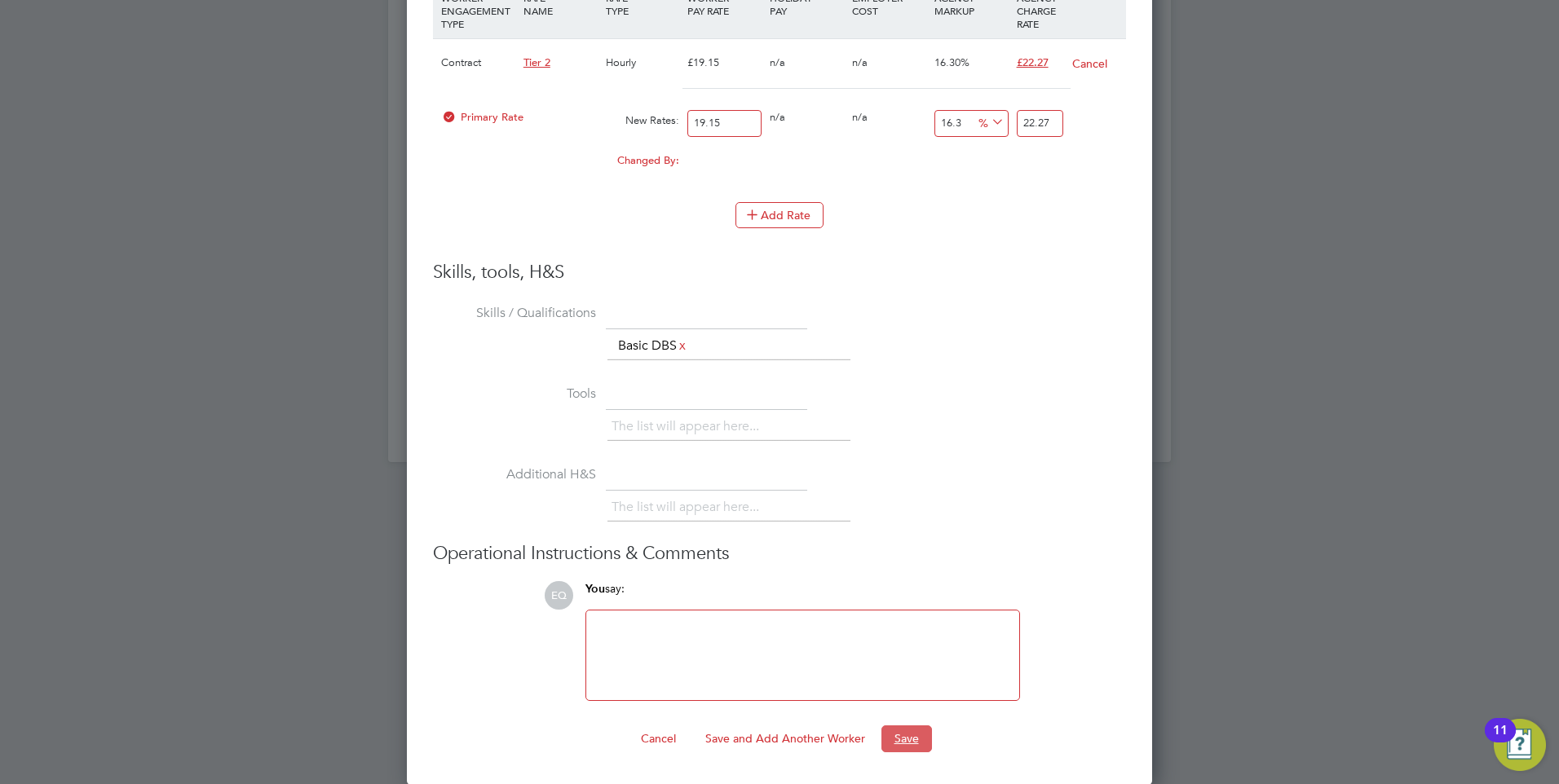
click at [912, 733] on button "Save" at bounding box center [906, 739] width 51 height 26
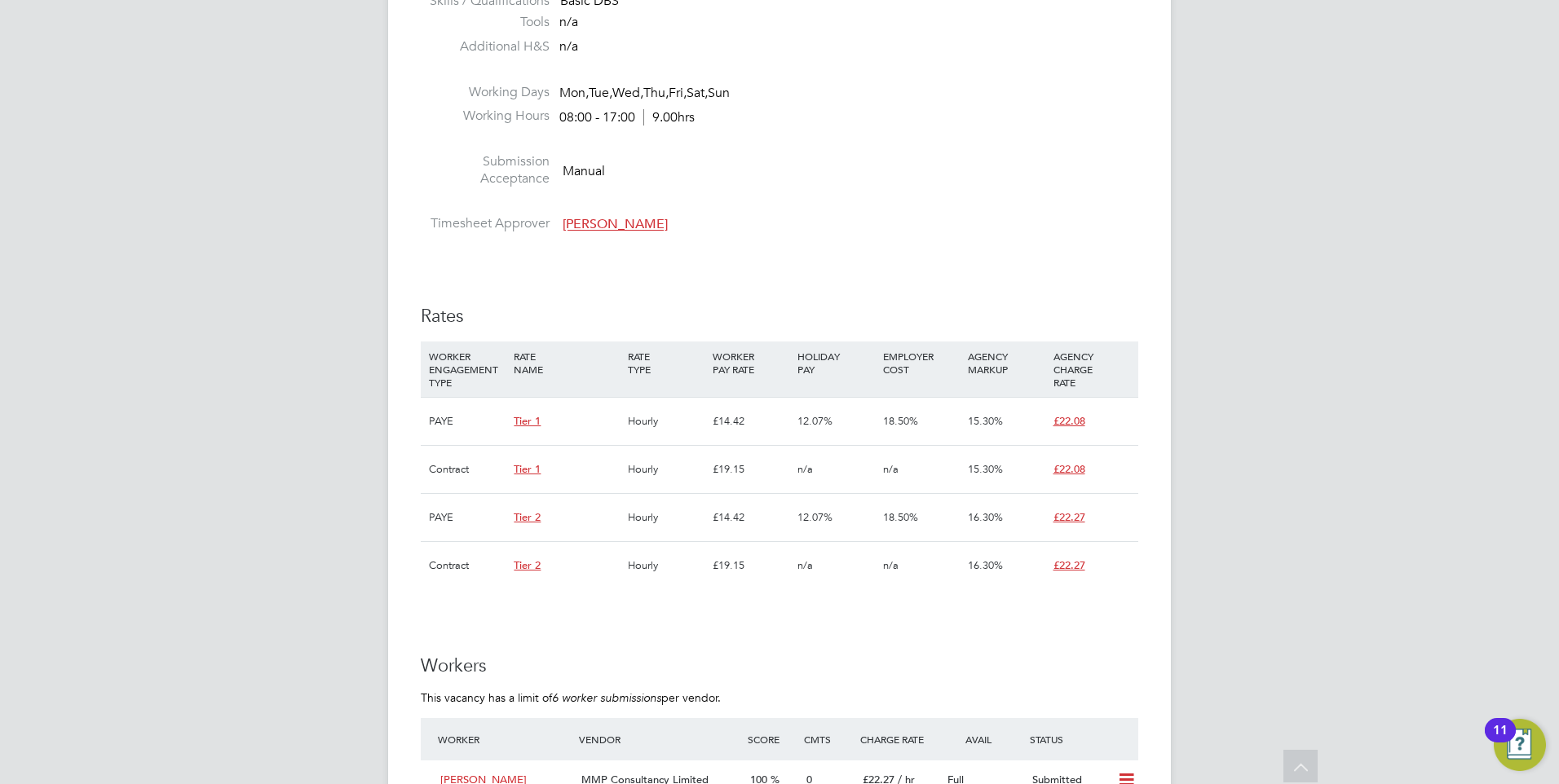
scroll to position [2854, 0]
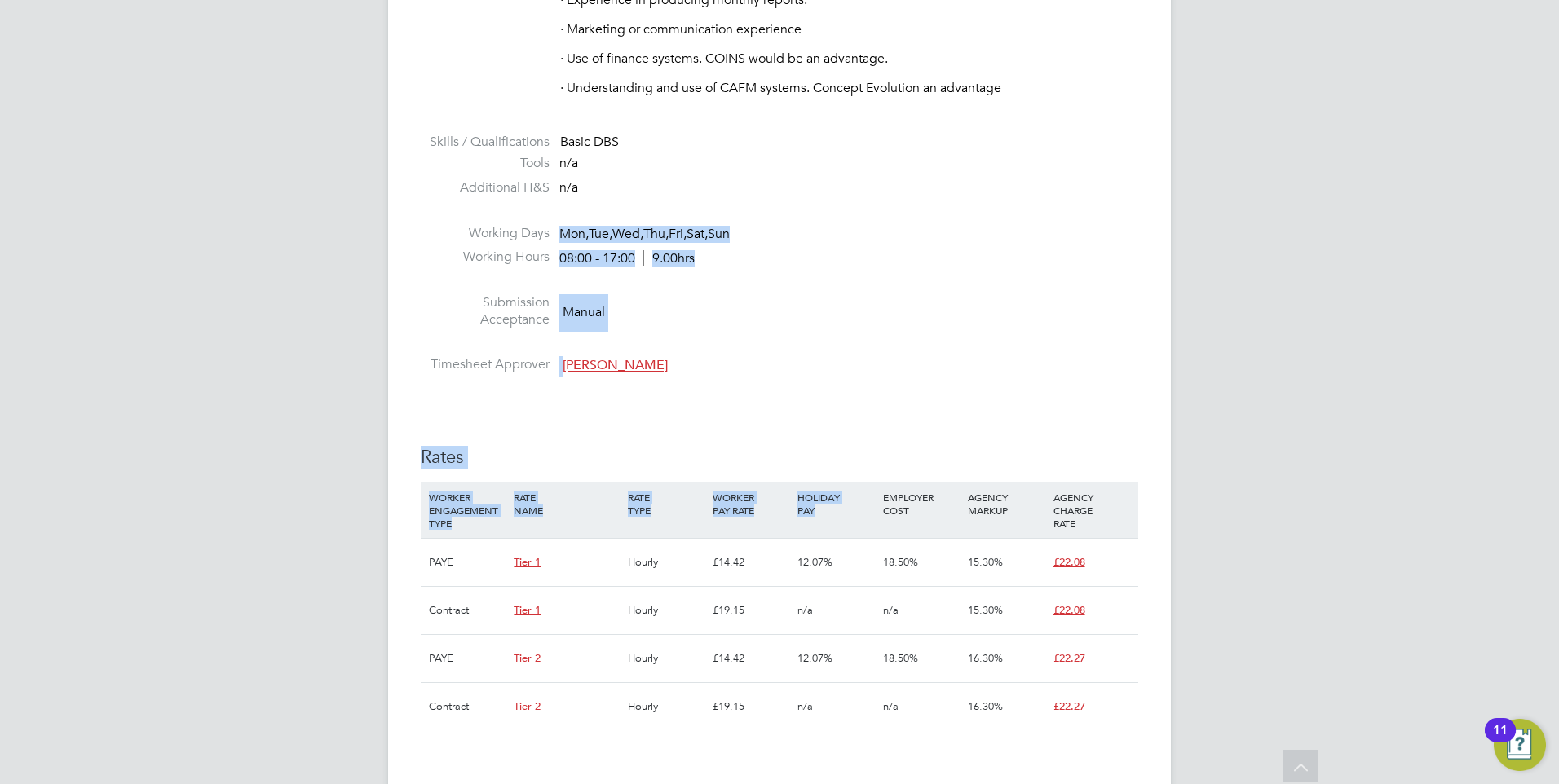
drag, startPoint x: 850, startPoint y: 520, endPoint x: 515, endPoint y: 209, distance: 457.1
drag, startPoint x: 515, startPoint y: 209, endPoint x: 701, endPoint y: 335, distance: 224.7
click at [700, 336] on li at bounding box center [780, 346] width 718 height 21
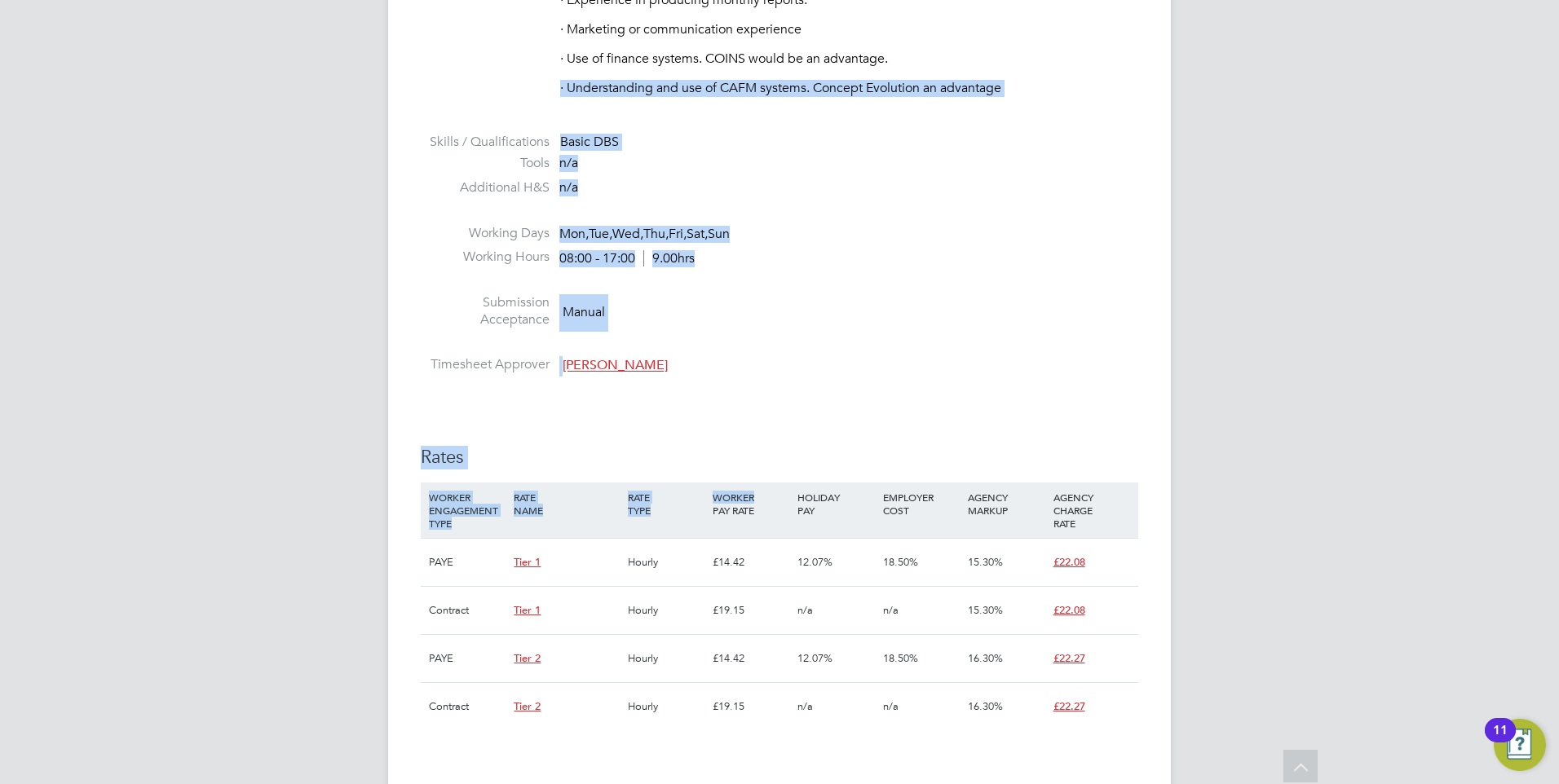
drag, startPoint x: 744, startPoint y: 445, endPoint x: 362, endPoint y: 60, distance: 542.4
drag, startPoint x: 362, startPoint y: 60, endPoint x: 937, endPoint y: 416, distance: 676.3
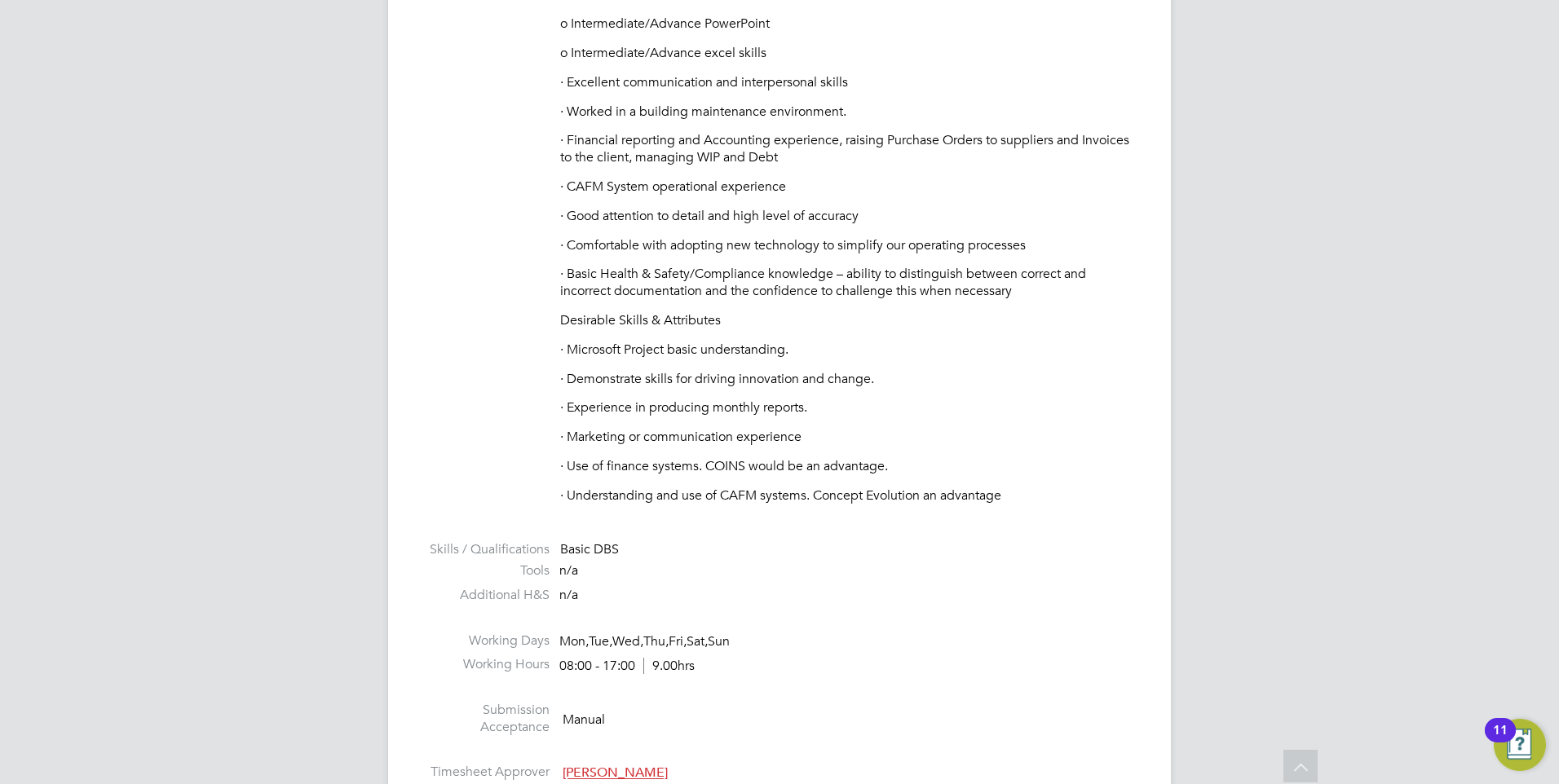
scroll to position [2120, 0]
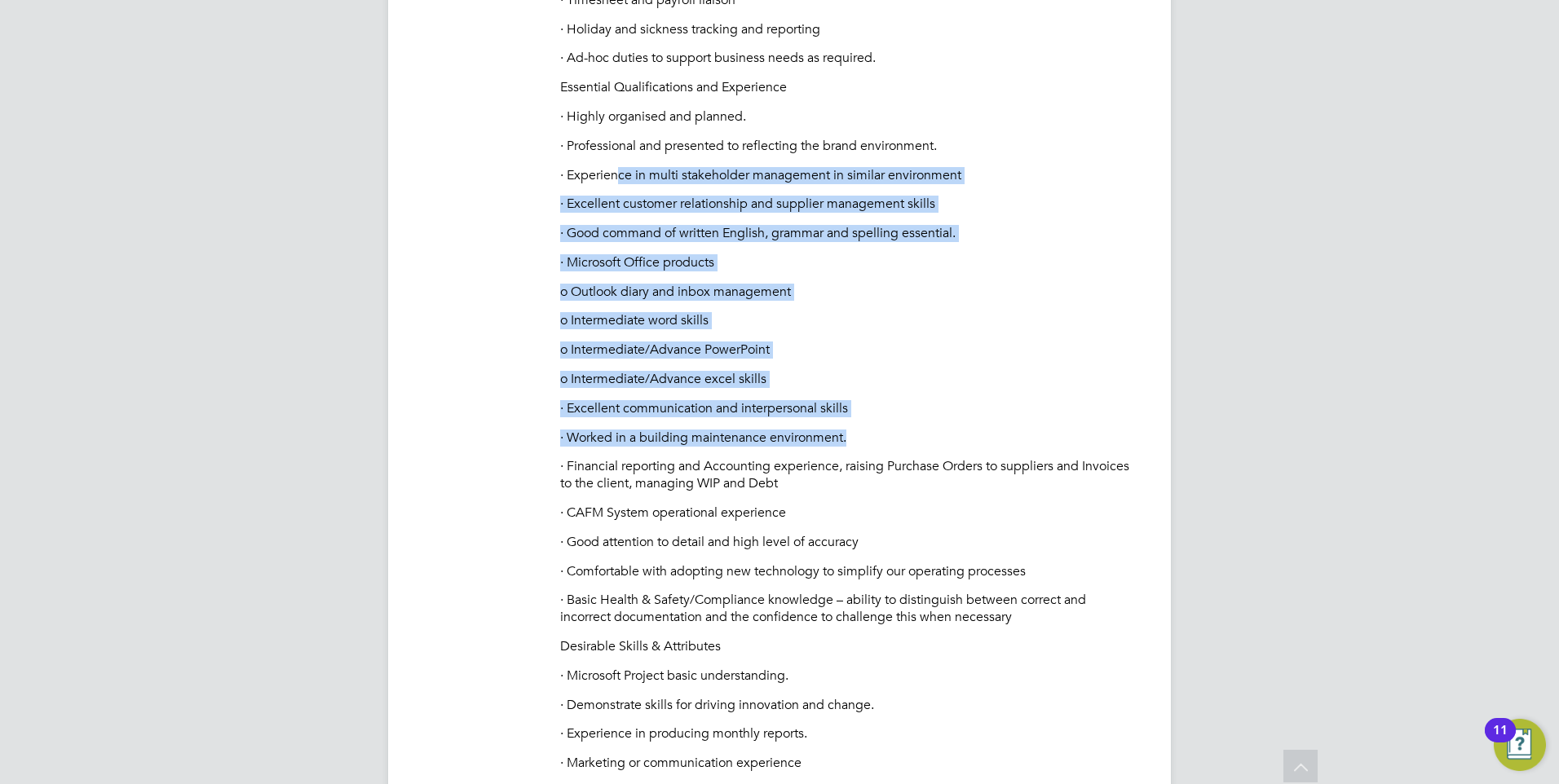
drag, startPoint x: 925, startPoint y: 401, endPoint x: 622, endPoint y: 155, distance: 390.3
drag, startPoint x: 622, startPoint y: 155, endPoint x: 816, endPoint y: 398, distance: 310.9
click at [816, 400] on p "· Excellent communication and interpersonal skills" at bounding box center [849, 409] width 578 height 18
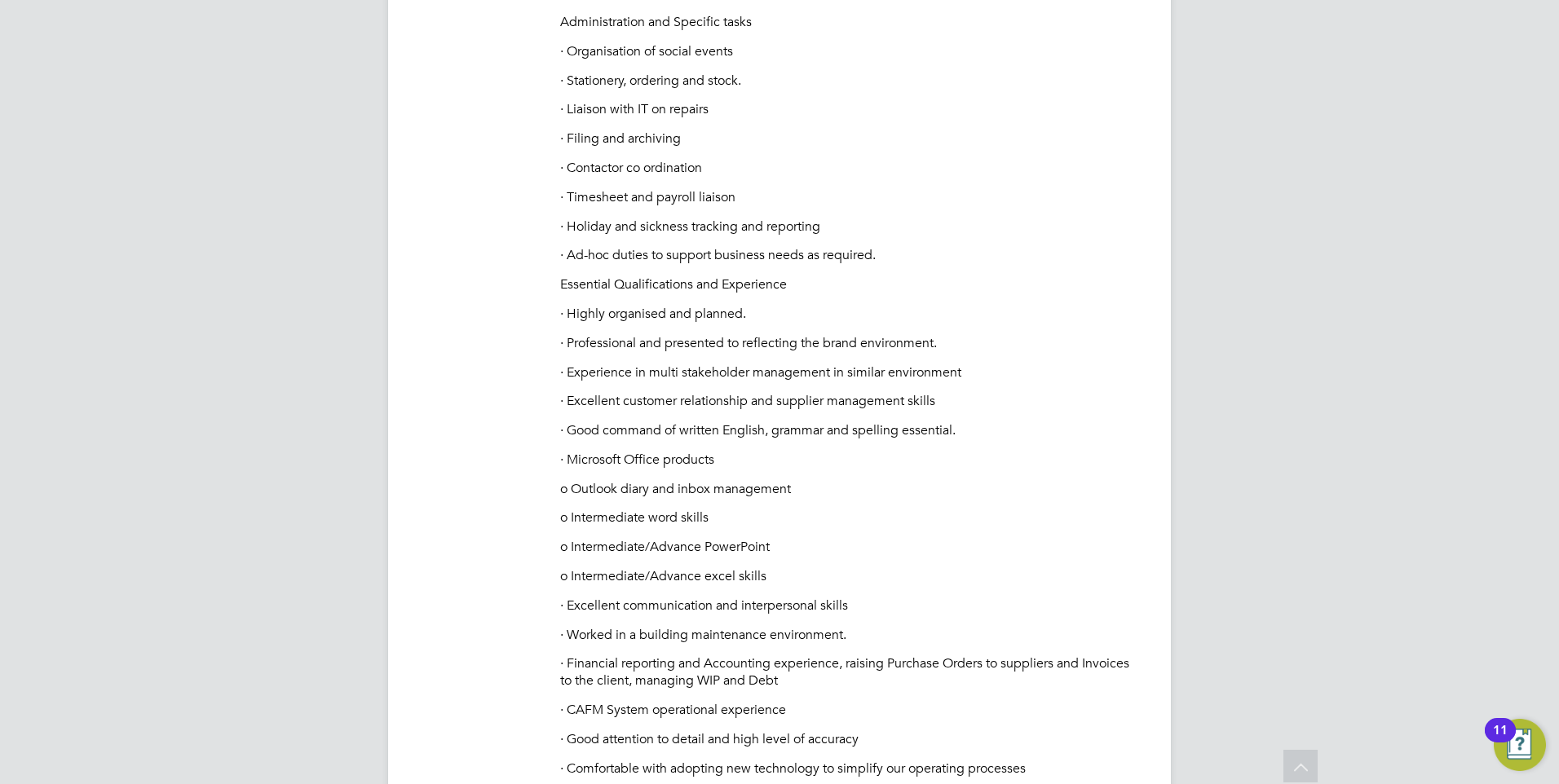
scroll to position [1631, 0]
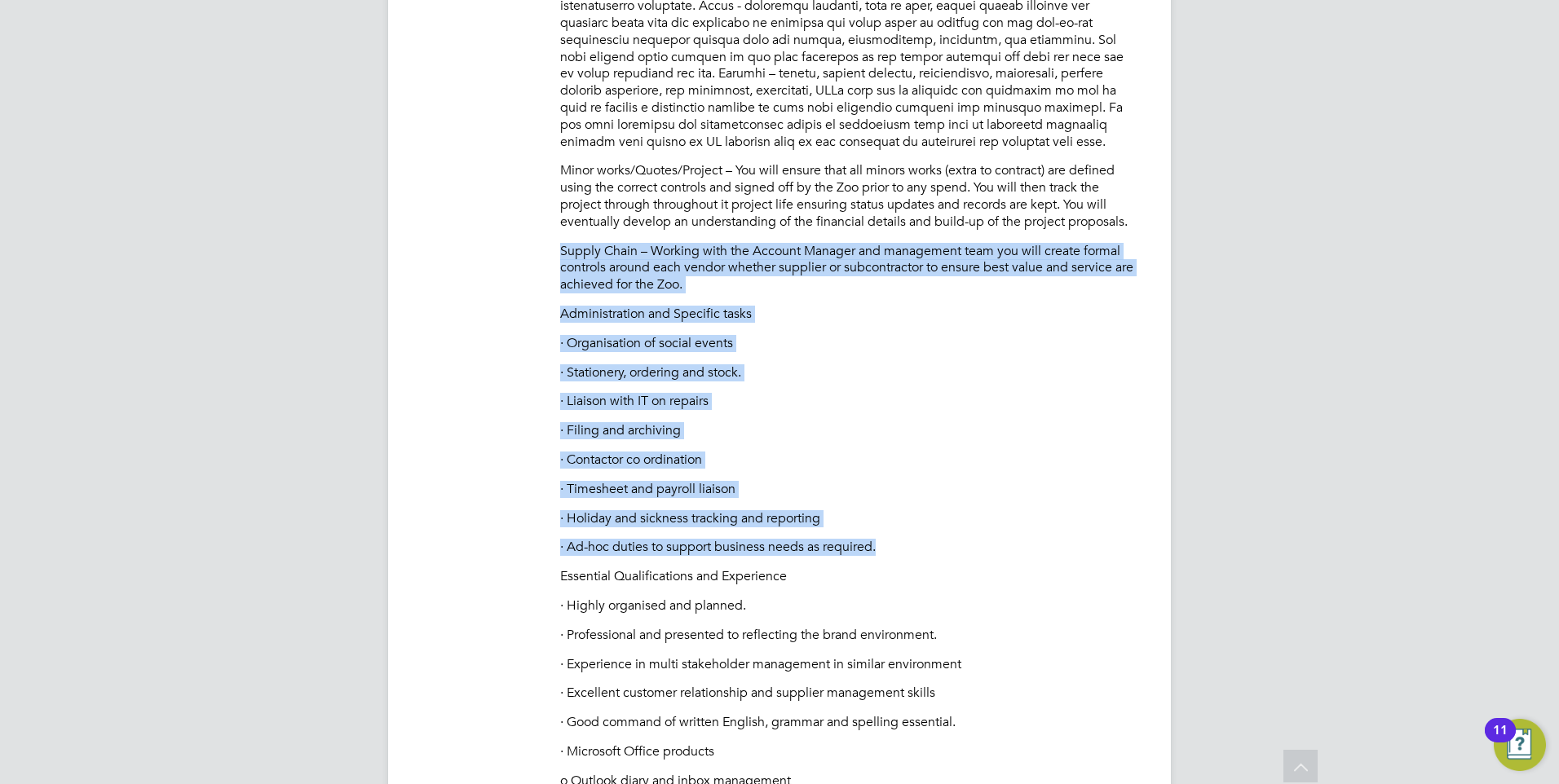
drag, startPoint x: 980, startPoint y: 526, endPoint x: 493, endPoint y: 214, distance: 578.4
click at [493, 214] on li "Description Contract Support Lead £30k T2P Reports To Account Manager Based At …" at bounding box center [780, 199] width 718 height 2274
drag, startPoint x: 493, startPoint y: 214, endPoint x: 767, endPoint y: 377, distance: 318.8
click at [767, 393] on p "· Liaison with IT on repairs" at bounding box center [849, 401] width 578 height 18
